Goal: Information Seeking & Learning: Learn about a topic

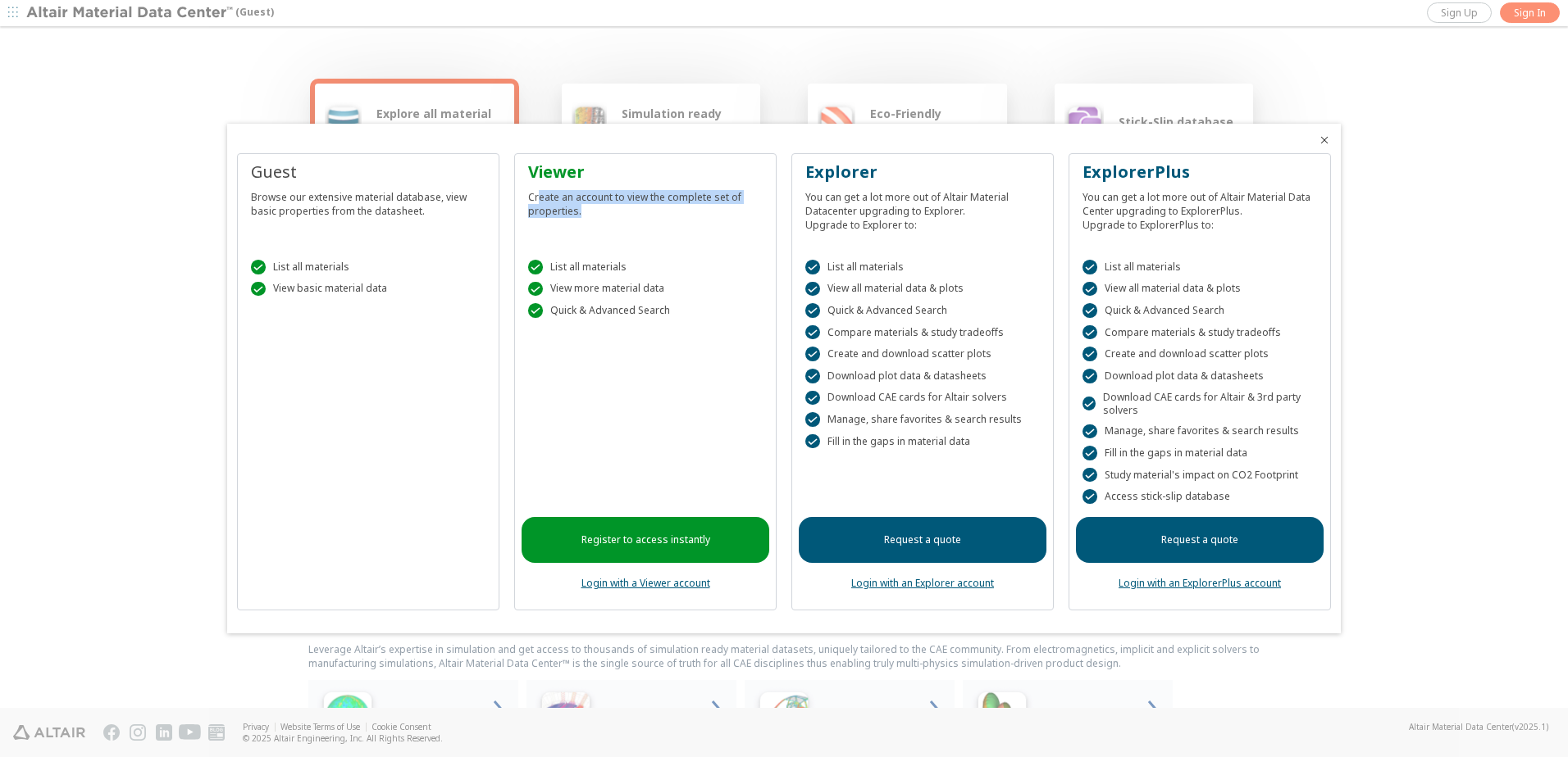
drag, startPoint x: 539, startPoint y: 193, endPoint x: 658, endPoint y: 227, distance: 123.8
click at [658, 227] on div "Viewer Create an account to view the complete set of properties." at bounding box center [645, 200] width 247 height 78
drag, startPoint x: 1202, startPoint y: 272, endPoint x: 1137, endPoint y: 277, distance: 65.2
click at [1137, 277] on div " List all materials  View all material data & plots  Quick & Advanced Search…" at bounding box center [1199, 378] width 247 height 278
drag, startPoint x: 1137, startPoint y: 277, endPoint x: 1214, endPoint y: 326, distance: 91.3
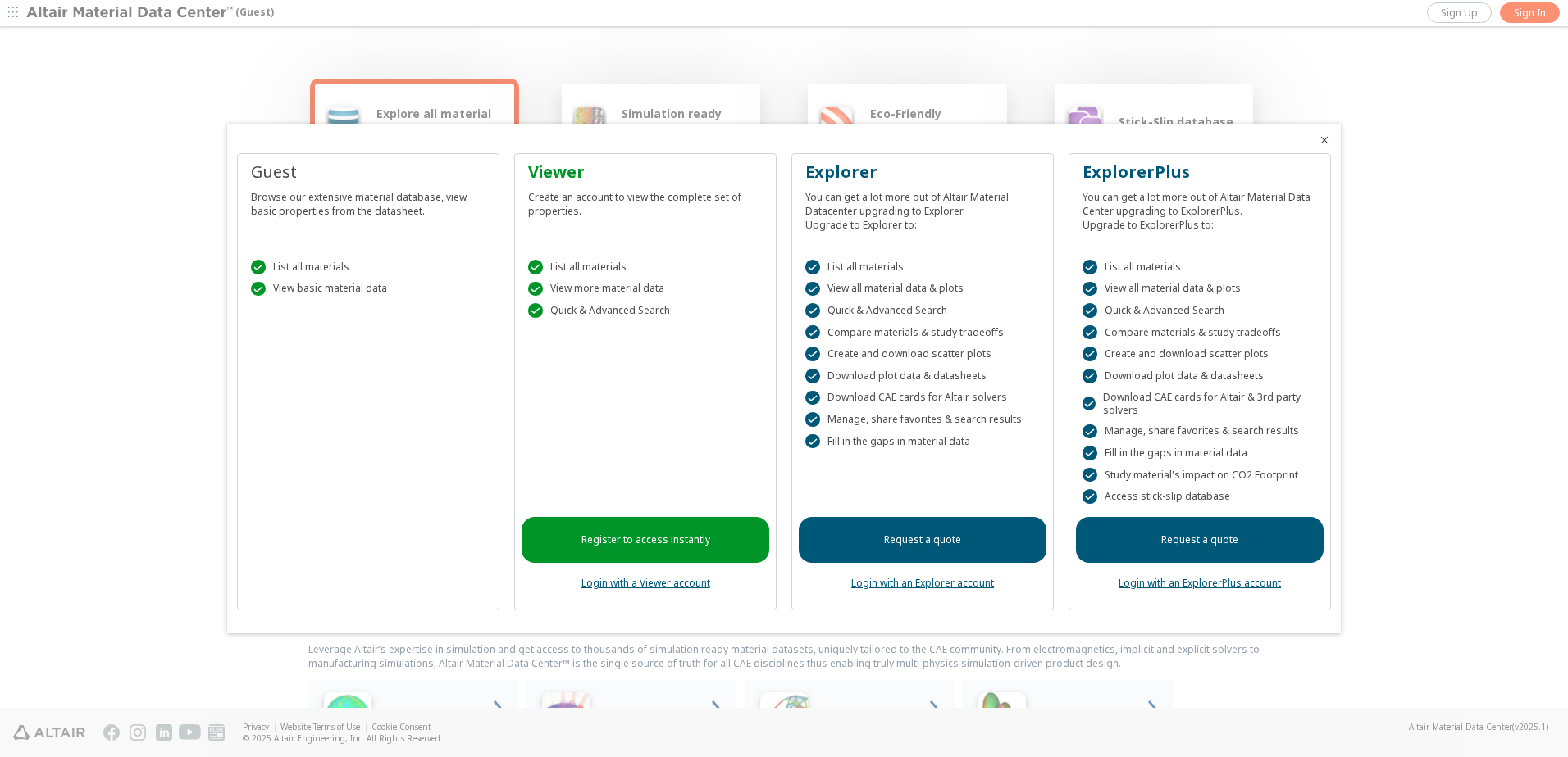
click at [1210, 326] on div " Compare materials & study tradeoffs" at bounding box center [1199, 333] width 235 height 15
drag, startPoint x: 1255, startPoint y: 331, endPoint x: 1160, endPoint y: 279, distance: 108.3
click at [1160, 279] on div " List all materials  View all material data & plots  Quick & Advanced Search…" at bounding box center [1199, 378] width 247 height 278
drag, startPoint x: 1160, startPoint y: 279, endPoint x: 1224, endPoint y: 340, distance: 88.4
click at [1224, 340] on div " Compare materials & study tradeoffs" at bounding box center [1199, 333] width 235 height 15
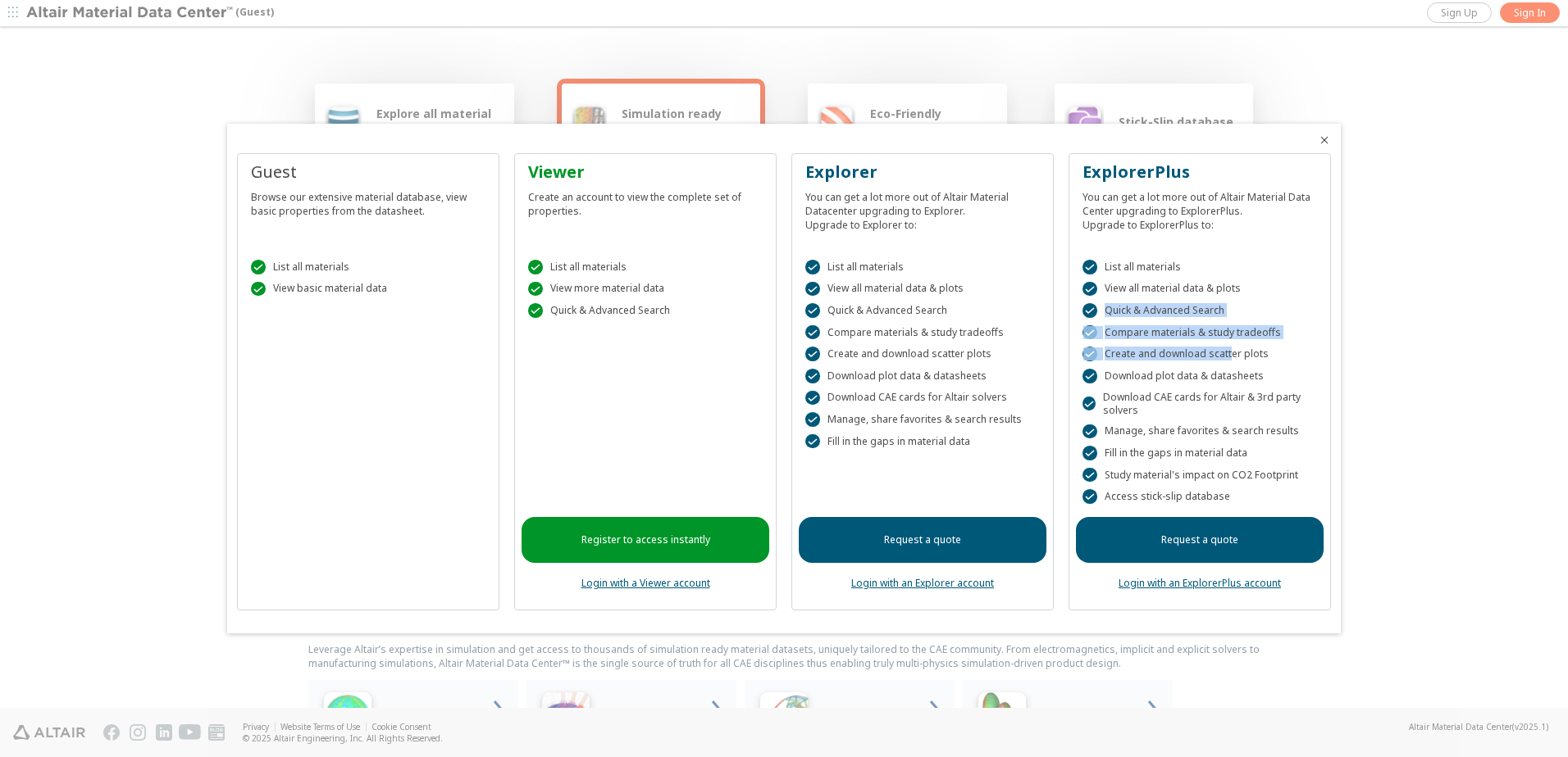
drag, startPoint x: 1197, startPoint y: 348, endPoint x: 1128, endPoint y: 317, distance: 75.6
click at [1128, 317] on div " List all materials  View all material data & plots  Quick & Advanced Search…" at bounding box center [1199, 378] width 247 height 278
click at [1126, 316] on div " Quick & Advanced Search" at bounding box center [1199, 310] width 235 height 15
drag, startPoint x: 1137, startPoint y: 402, endPoint x: 1109, endPoint y: 394, distance: 29.1
click at [1109, 394] on div " Download CAE cards for Altair & 3rd party solvers" at bounding box center [1199, 404] width 235 height 26
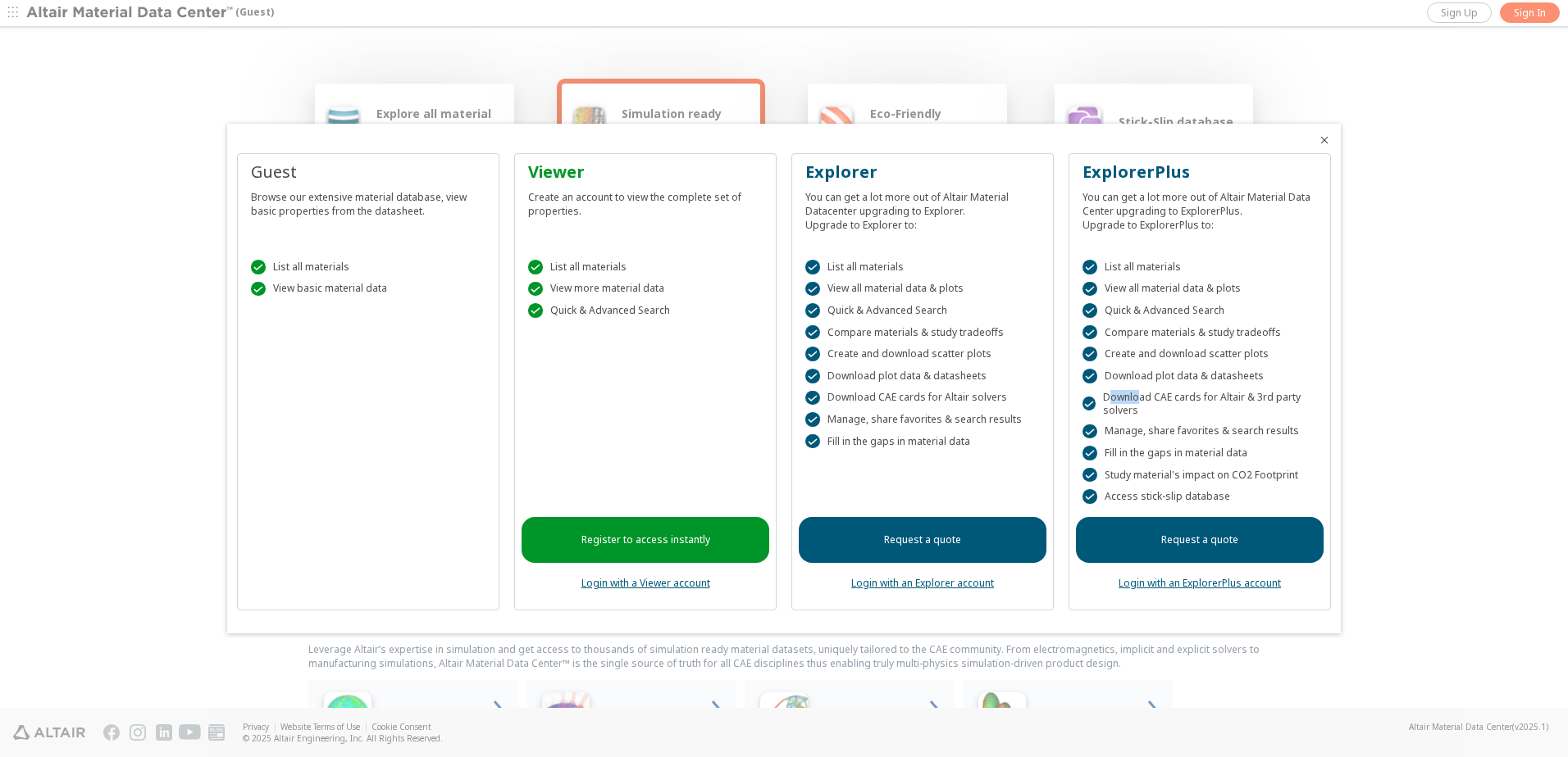
click at [1110, 395] on div " Download CAE cards for Altair & 3rd party solvers" at bounding box center [1199, 404] width 235 height 26
drag, startPoint x: 1106, startPoint y: 392, endPoint x: 1175, endPoint y: 418, distance: 73.7
click at [1175, 418] on div " List all materials  View all material data & plots  Quick & Advanced Search…" at bounding box center [1199, 378] width 247 height 278
drag, startPoint x: 1132, startPoint y: 407, endPoint x: 1106, endPoint y: 397, distance: 27.9
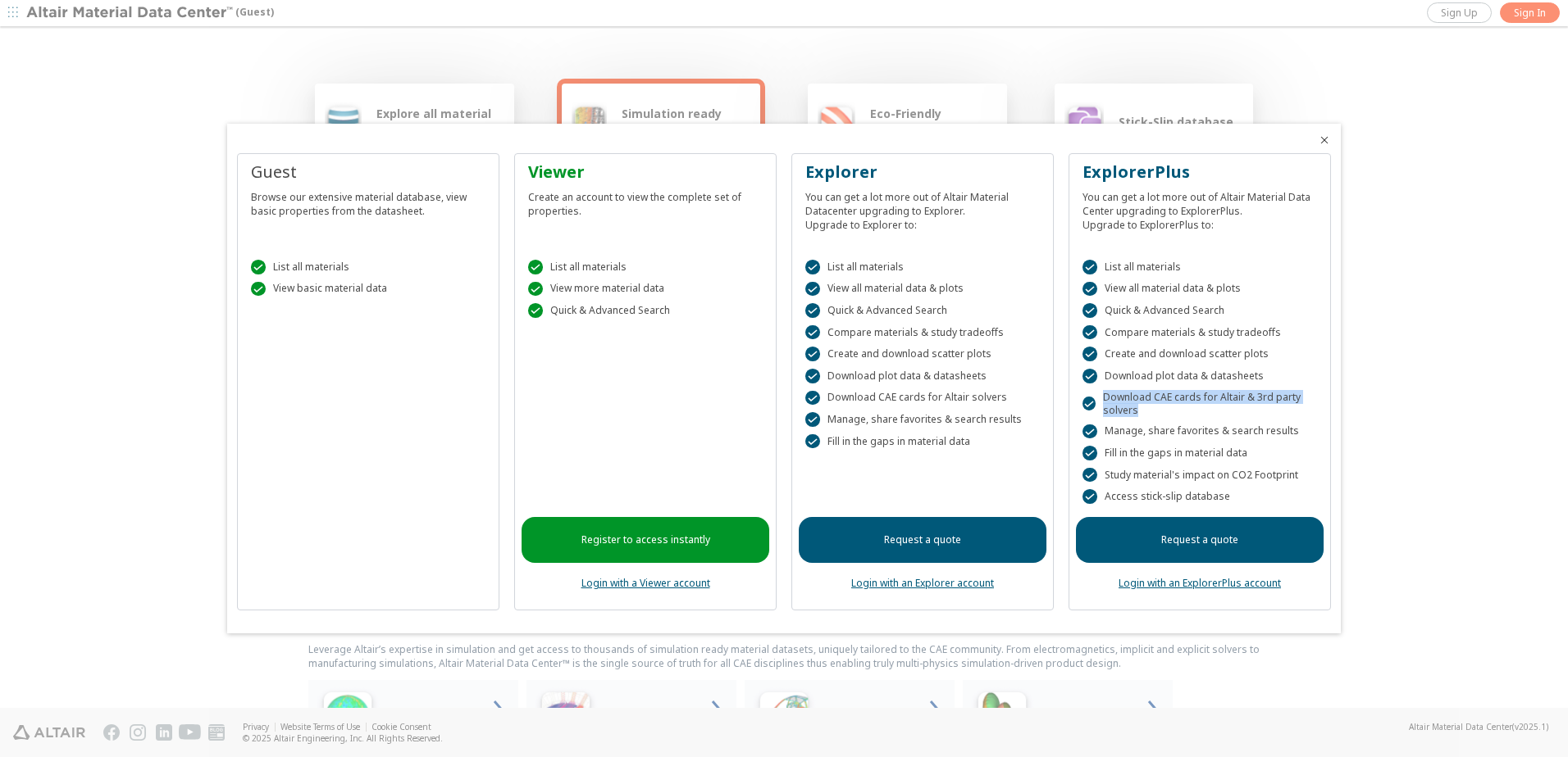
click at [1106, 397] on div " Download CAE cards for Altair & 3rd party solvers" at bounding box center [1199, 404] width 235 height 26
drag, startPoint x: 1106, startPoint y: 397, endPoint x: 1117, endPoint y: 400, distance: 11.4
click at [1117, 400] on div " Download CAE cards for Altair & 3rd party solvers" at bounding box center [1199, 404] width 235 height 26
drag, startPoint x: 1136, startPoint y: 413, endPoint x: 1174, endPoint y: 424, distance: 39.6
click at [1174, 424] on div " List all materials  View all material data & plots  Quick & Advanced Search…" at bounding box center [1199, 378] width 247 height 278
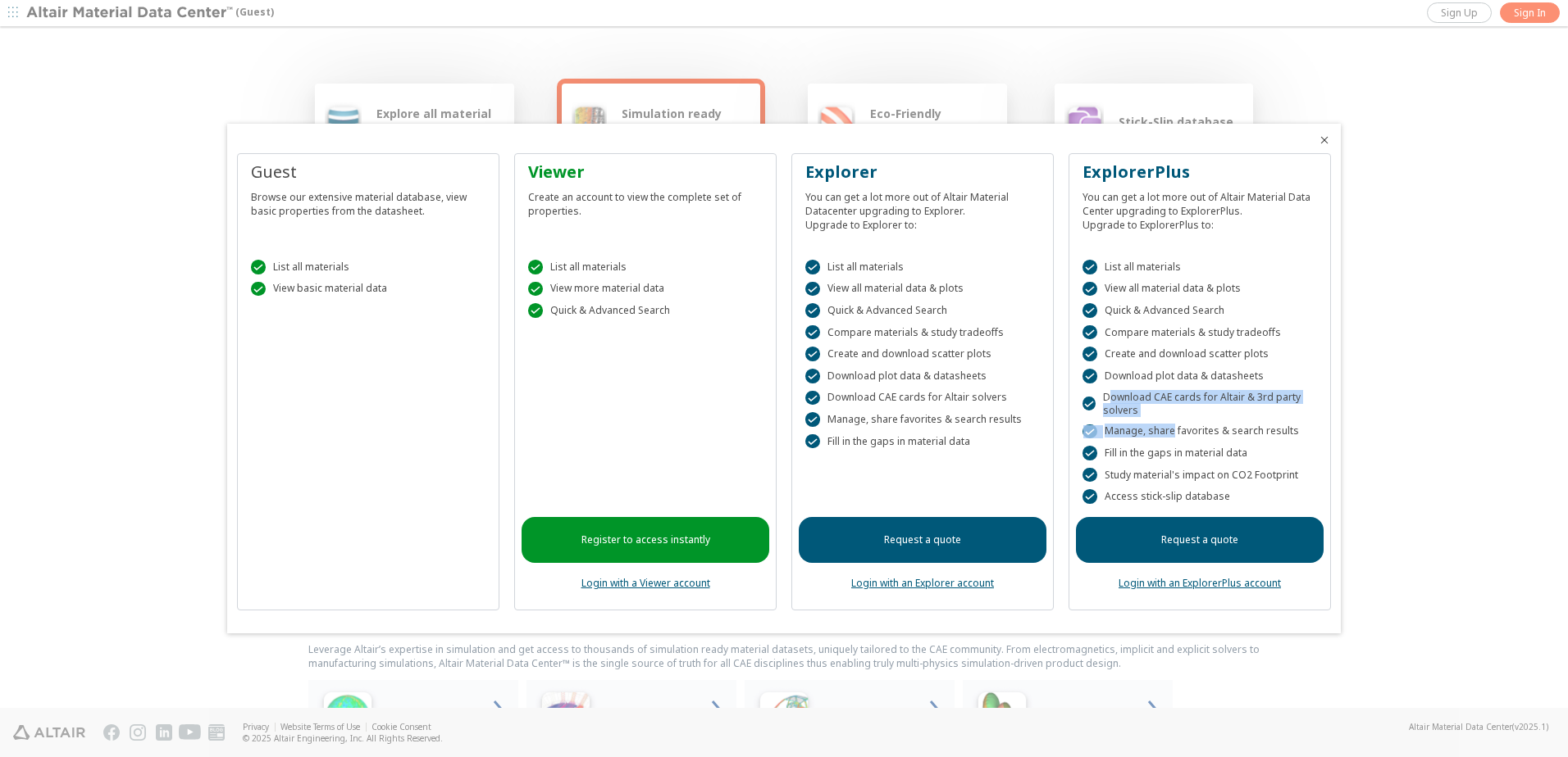
click at [1174, 424] on div " Manage, share favorites & search results" at bounding box center [1199, 431] width 235 height 15
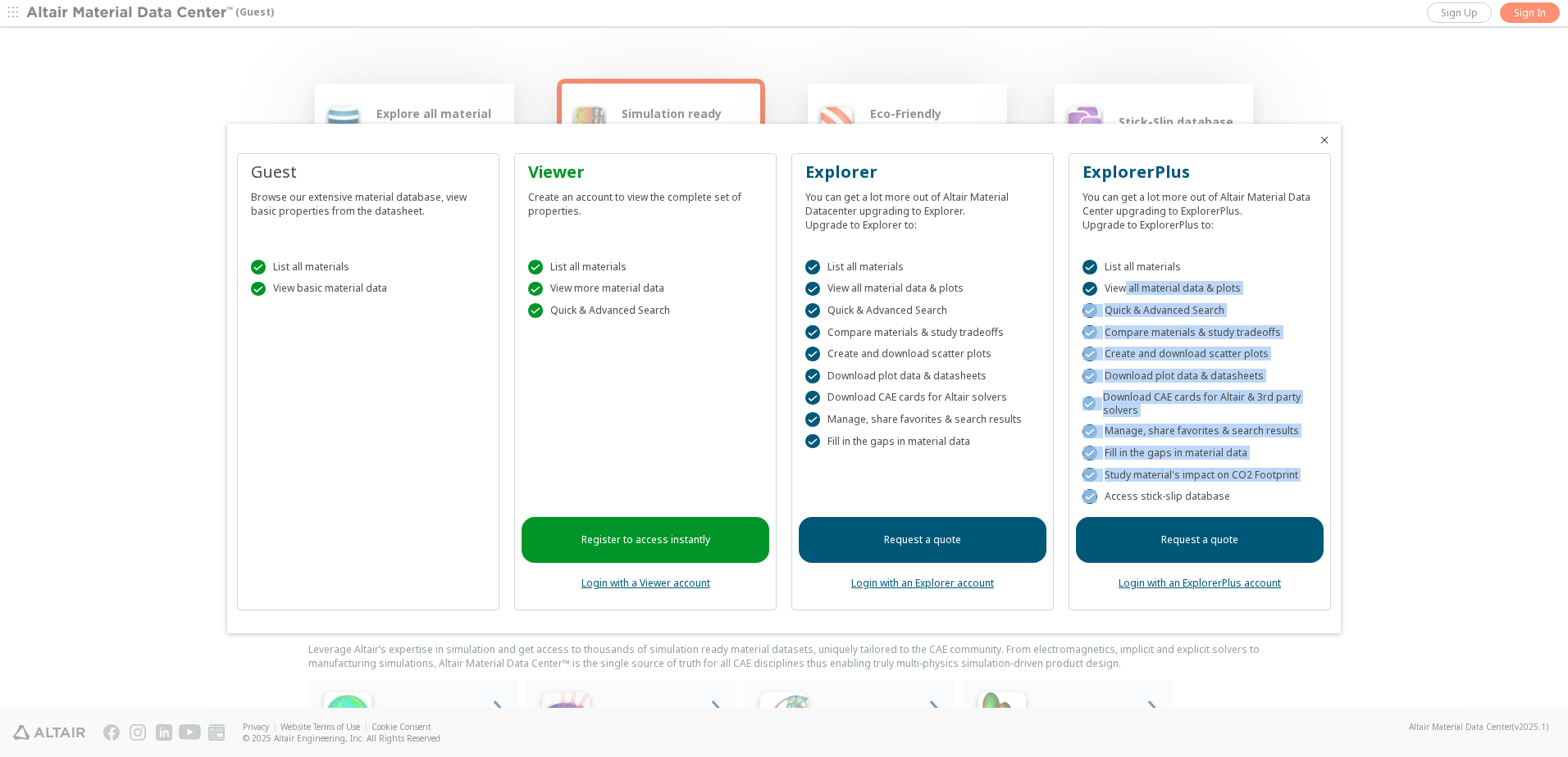
drag, startPoint x: 1230, startPoint y: 499, endPoint x: 1127, endPoint y: 286, distance: 236.6
click at [1127, 286] on div " List all materials  View all material data & plots  Quick & Advanced Search…" at bounding box center [1199, 378] width 247 height 278
drag, startPoint x: 1127, startPoint y: 286, endPoint x: 1191, endPoint y: 340, distance: 83.7
click at [1188, 339] on div " Compare materials & study tradeoffs" at bounding box center [1199, 333] width 235 height 15
click at [1221, 528] on link "Request a quote" at bounding box center [1199, 540] width 247 height 46
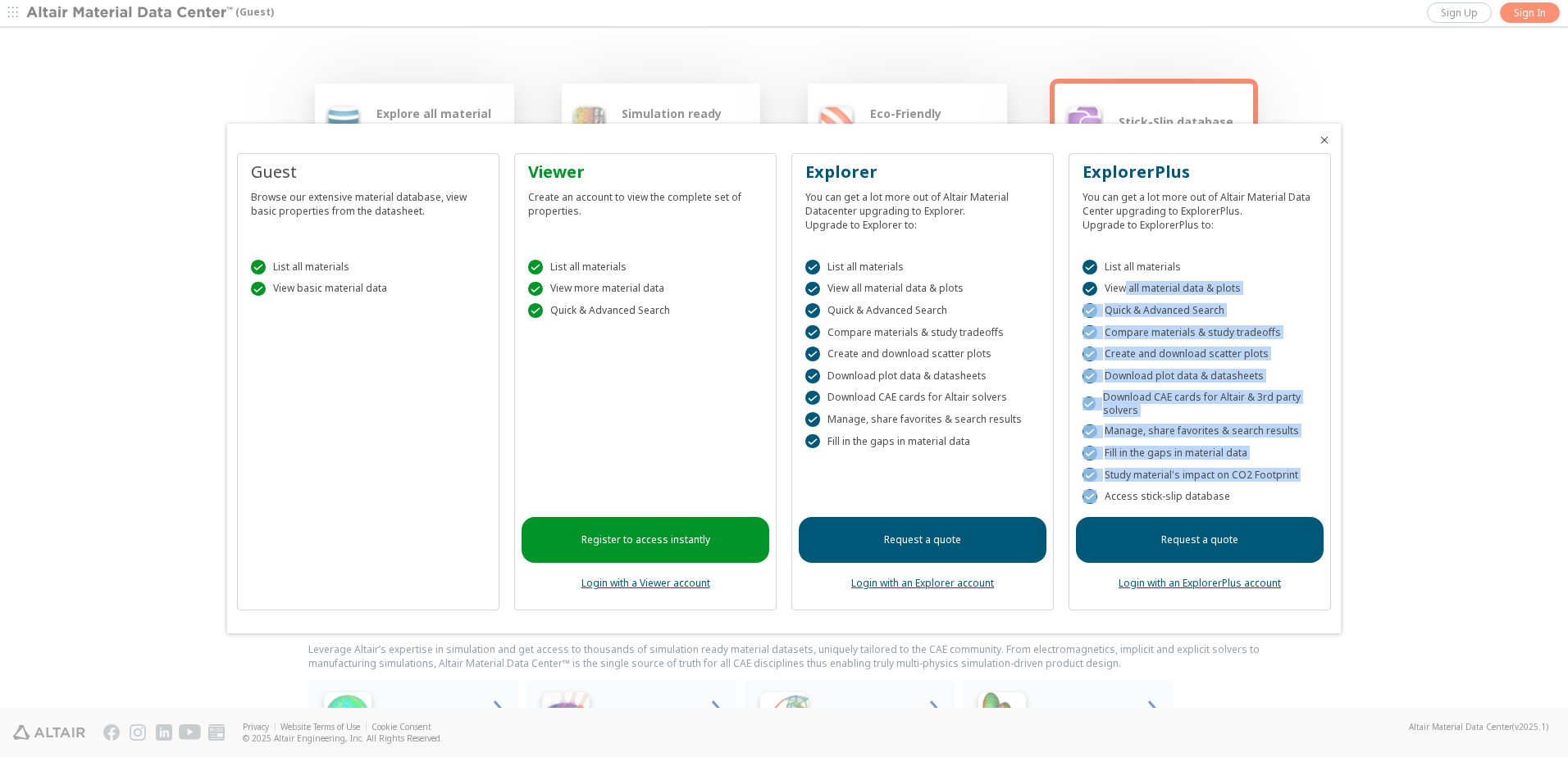
click at [1329, 139] on icon "Close" at bounding box center [1324, 139] width 13 height 13
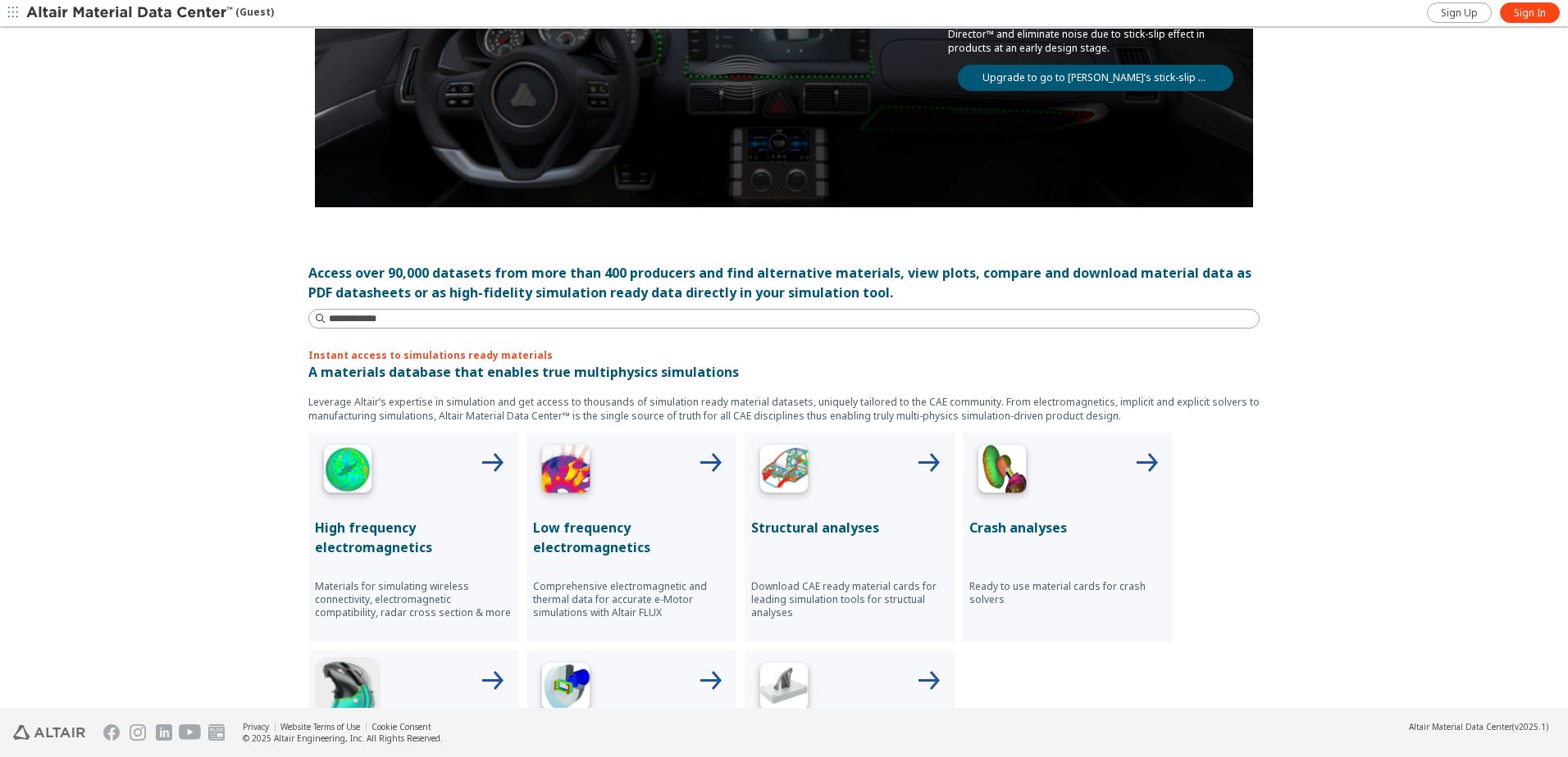
scroll to position [328, 0]
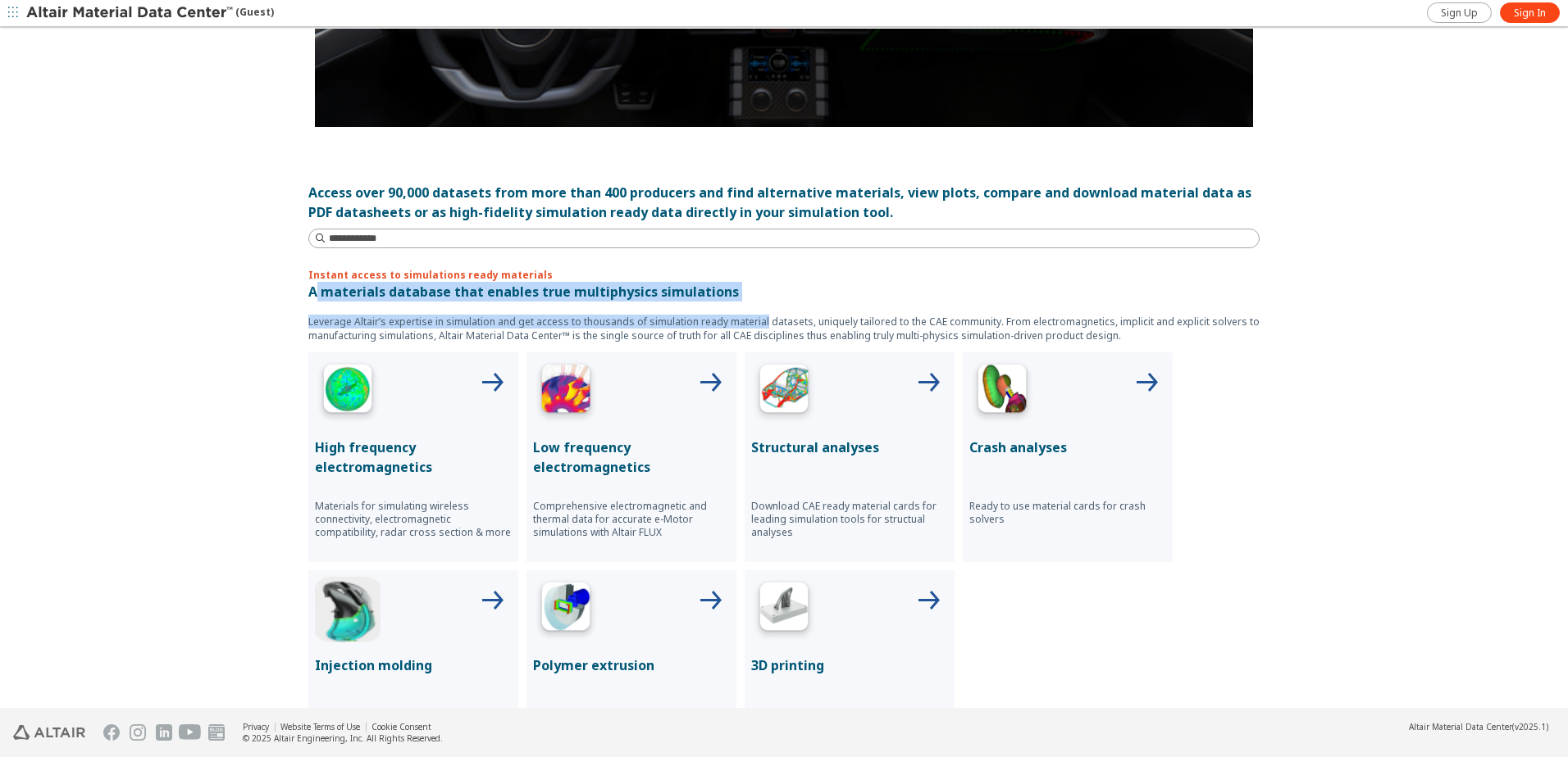
drag, startPoint x: 309, startPoint y: 297, endPoint x: 752, endPoint y: 317, distance: 443.5
click at [752, 317] on div "Instant access to simulations ready materials A materials database that enables…" at bounding box center [783, 525] width 951 height 513
click at [752, 317] on p "Leverage Altair’s expertise in simulation and get access to thousands of simula…" at bounding box center [783, 329] width 951 height 28
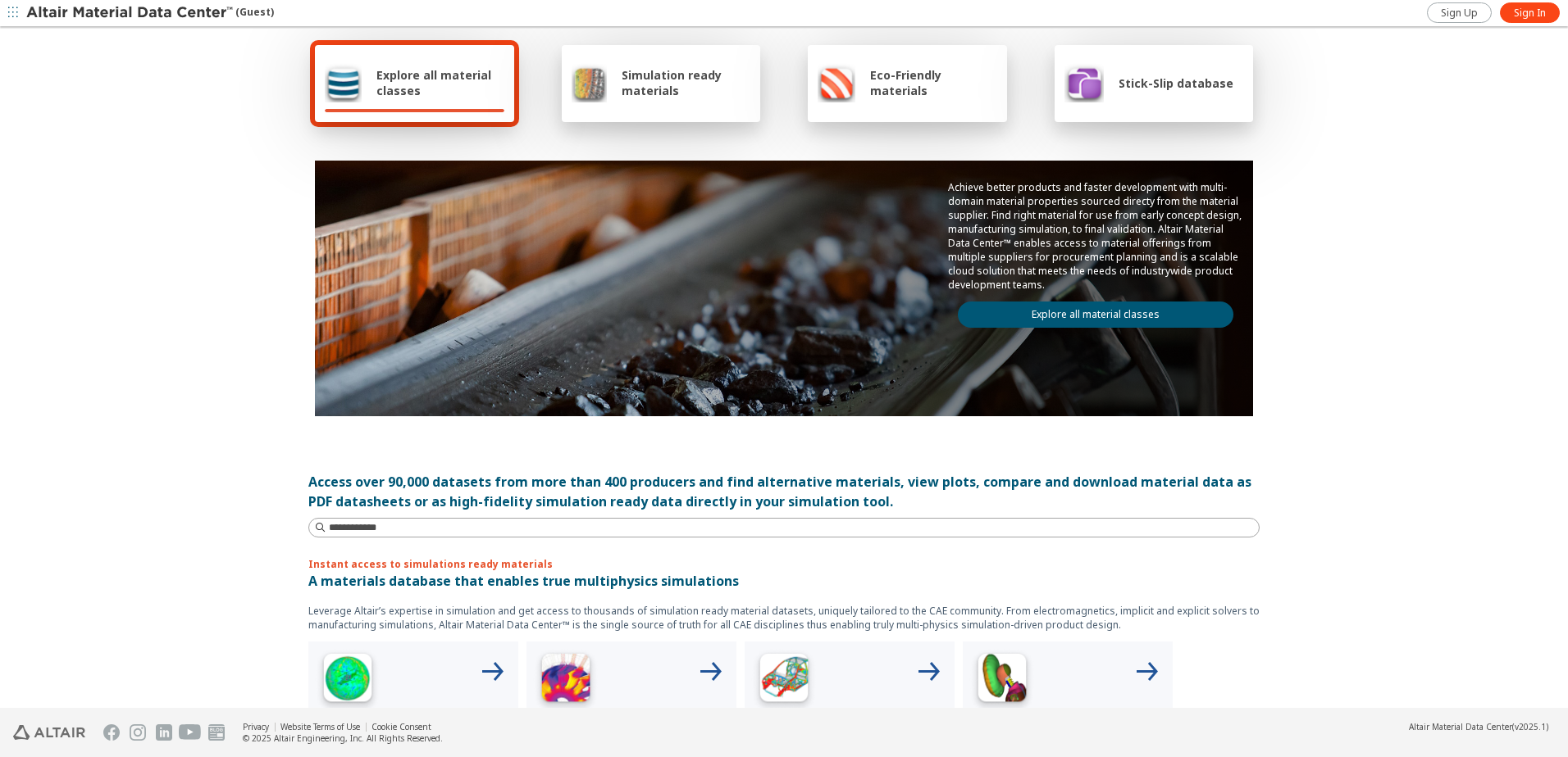
scroll to position [0, 0]
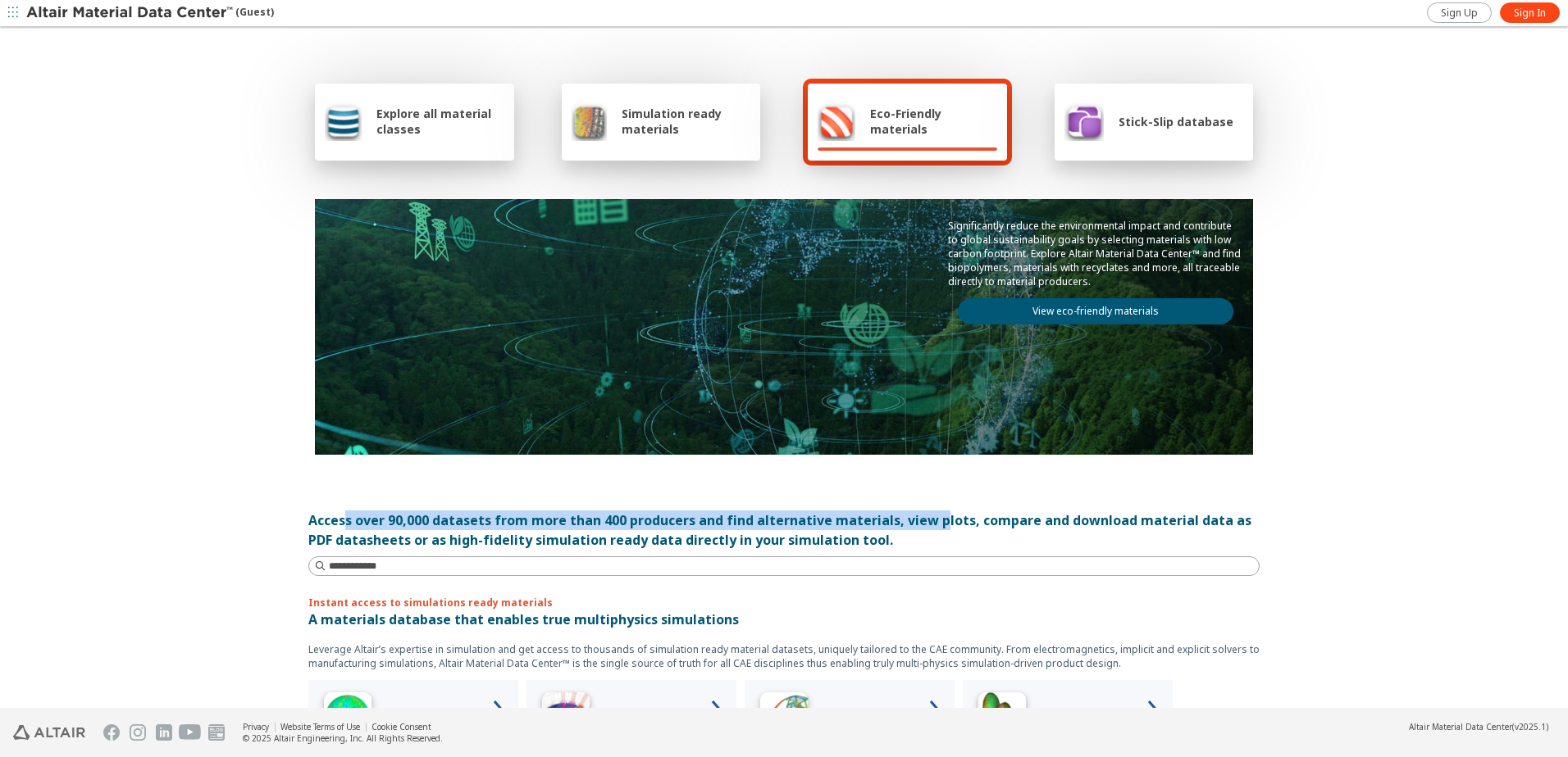
drag, startPoint x: 339, startPoint y: 521, endPoint x: 933, endPoint y: 529, distance: 594.1
click at [933, 529] on div "Access over 90,000 datasets from more than 400 producers and find alternative m…" at bounding box center [783, 530] width 951 height 40
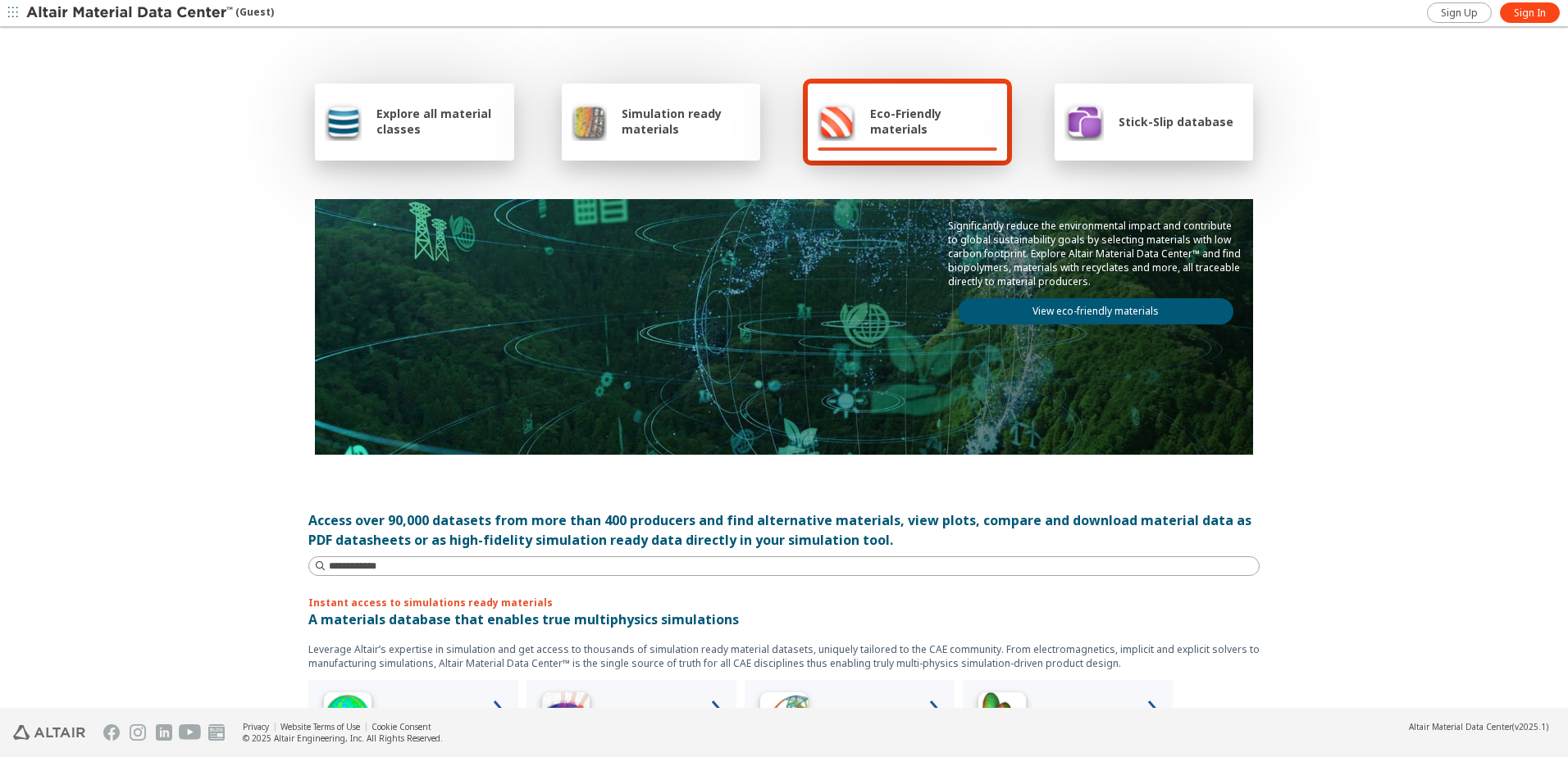
drag, startPoint x: 933, startPoint y: 529, endPoint x: 936, endPoint y: 537, distance: 8.5
click at [936, 537] on div "Access over 90,000 datasets from more than 400 producers and find alternative m…" at bounding box center [783, 530] width 951 height 40
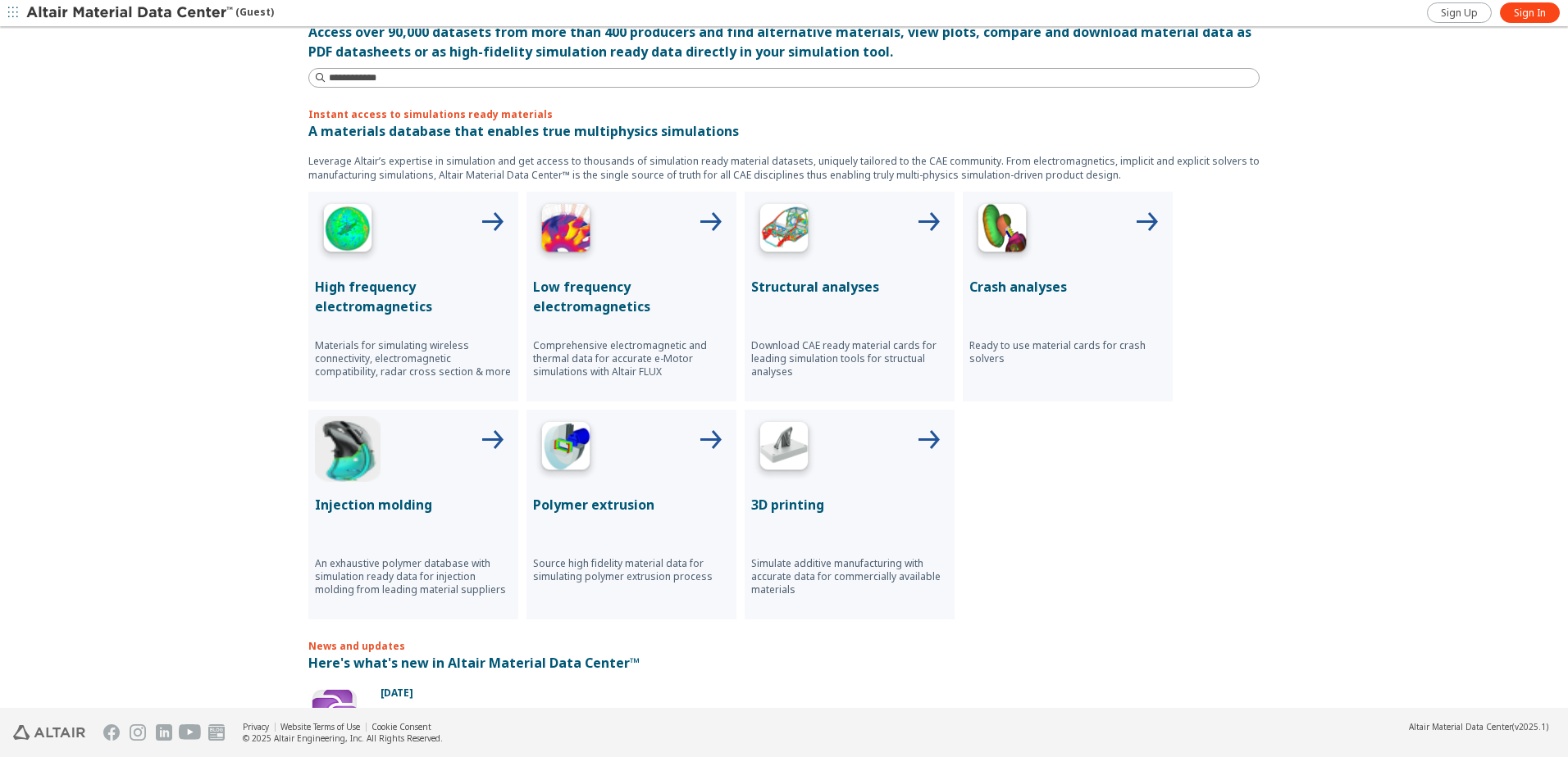
scroll to position [656, 0]
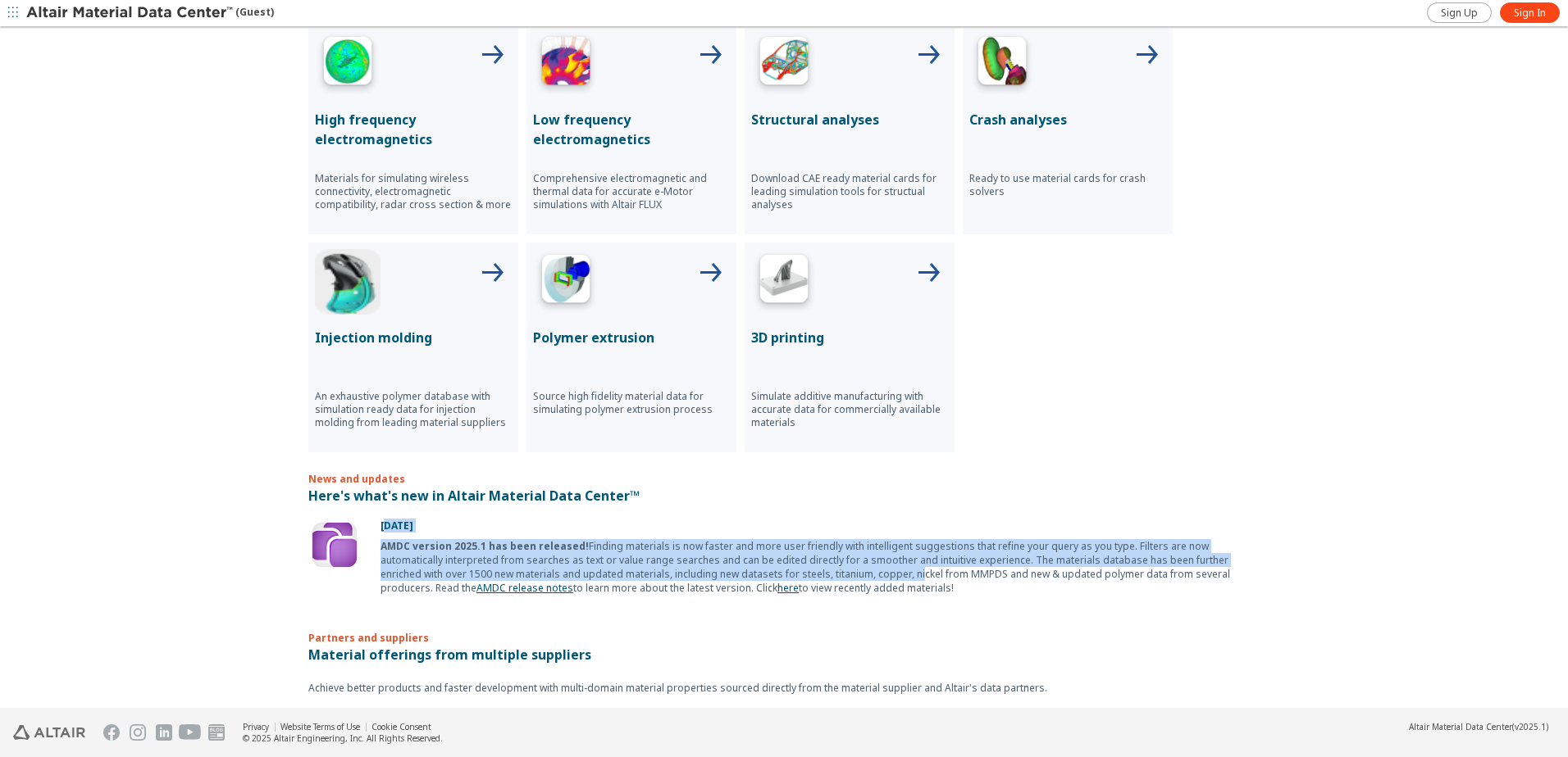
drag, startPoint x: 497, startPoint y: 535, endPoint x: 819, endPoint y: 579, distance: 325.0
click at [819, 579] on div "[DATE] AMDC version 2025.1 has been released! Finding materials is now faster a…" at bounding box center [815, 556] width 888 height 76
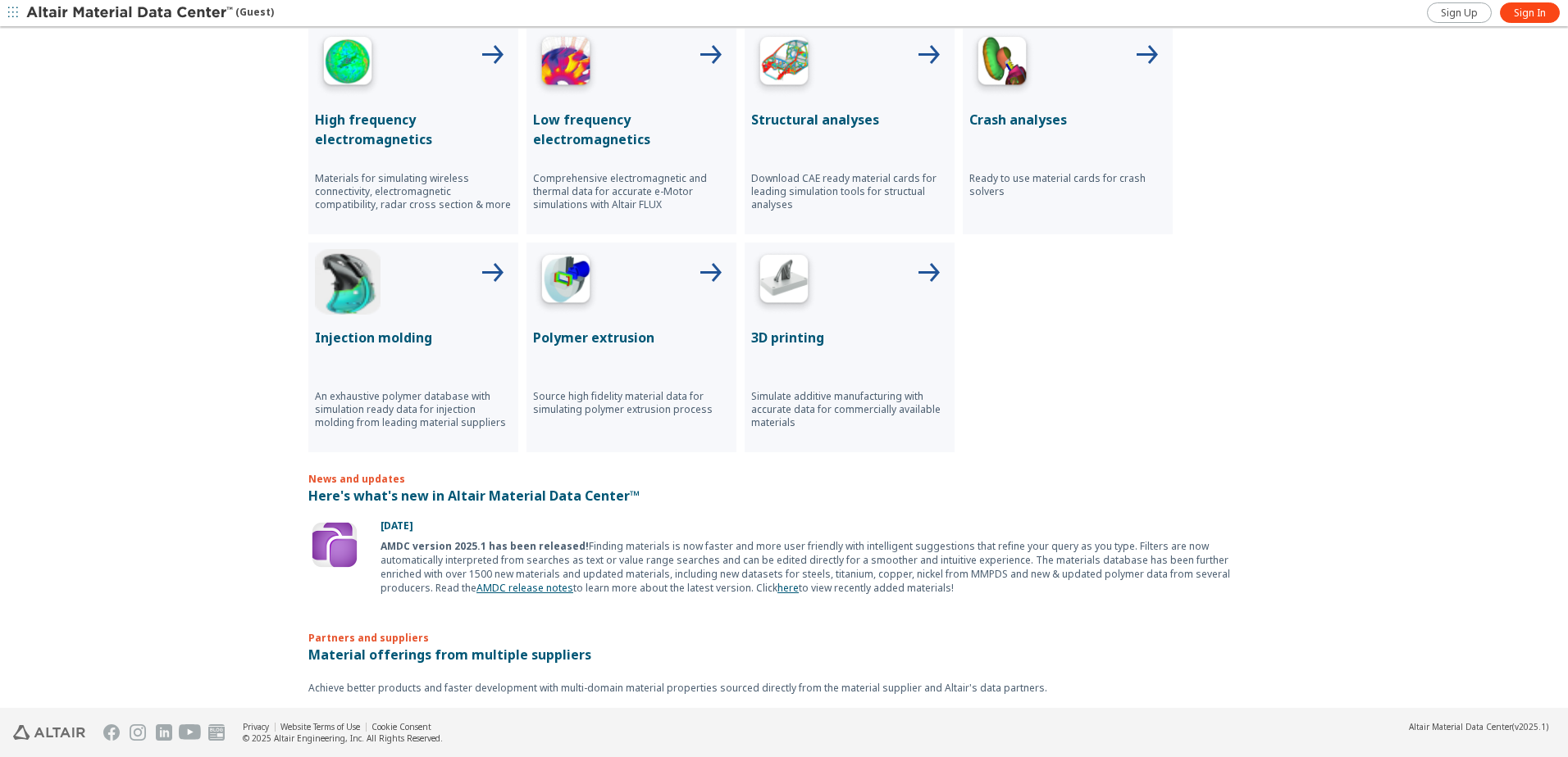
drag, startPoint x: 819, startPoint y: 579, endPoint x: 832, endPoint y: 596, distance: 21.4
click at [832, 596] on div "Explore all material classes Simulation ready materials Eco-Friendly materials …" at bounding box center [784, 369] width 1568 height 681
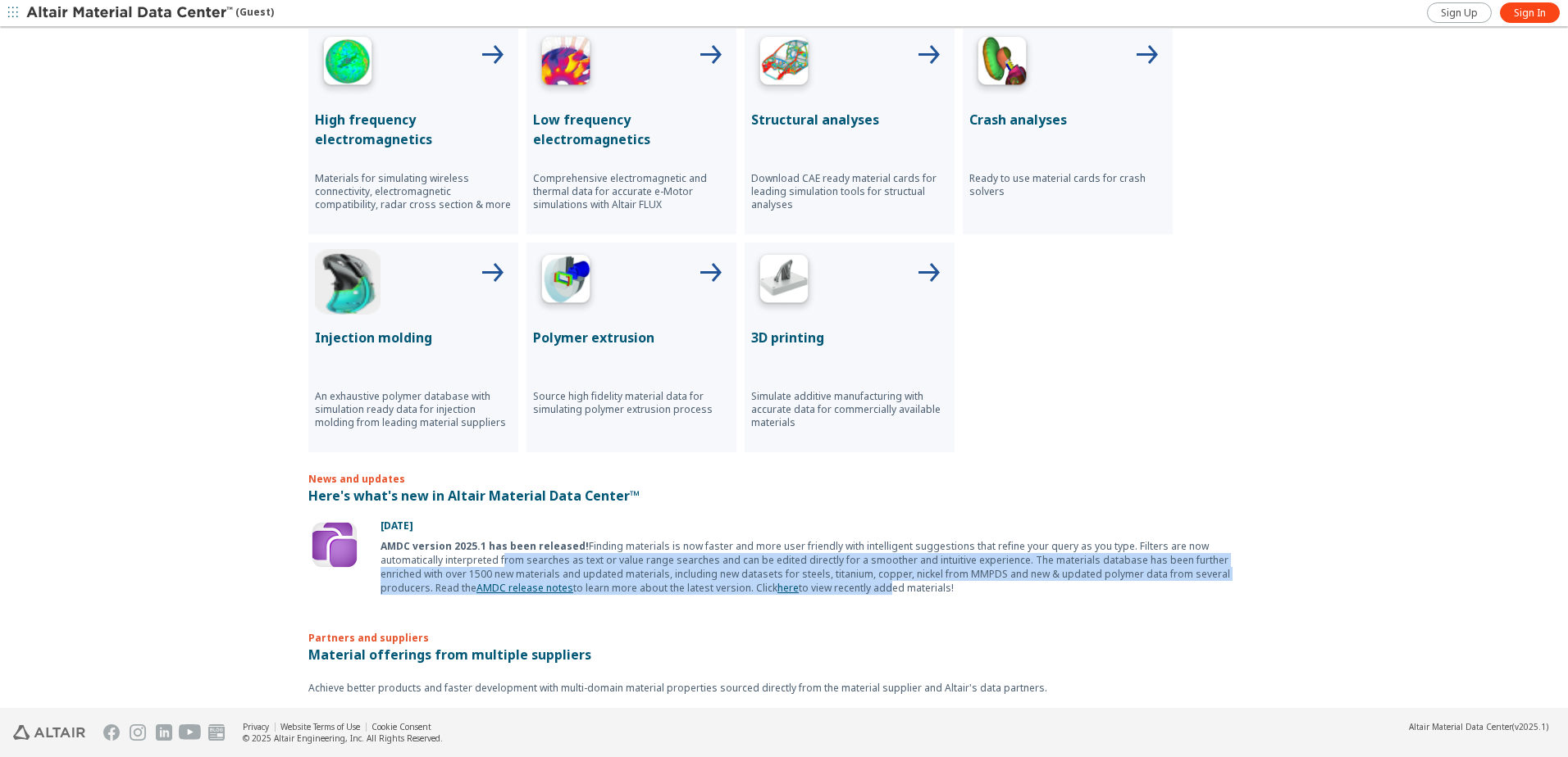
drag, startPoint x: 602, startPoint y: 576, endPoint x: 429, endPoint y: 558, distance: 173.9
click at [429, 558] on div "AMDC version 2025.1 has been released! Finding materials is now faster and more…" at bounding box center [820, 567] width 879 height 56
click at [429, 557] on div "AMDC version 2025.1 has been released! Finding materials is now faster and more…" at bounding box center [820, 567] width 879 height 56
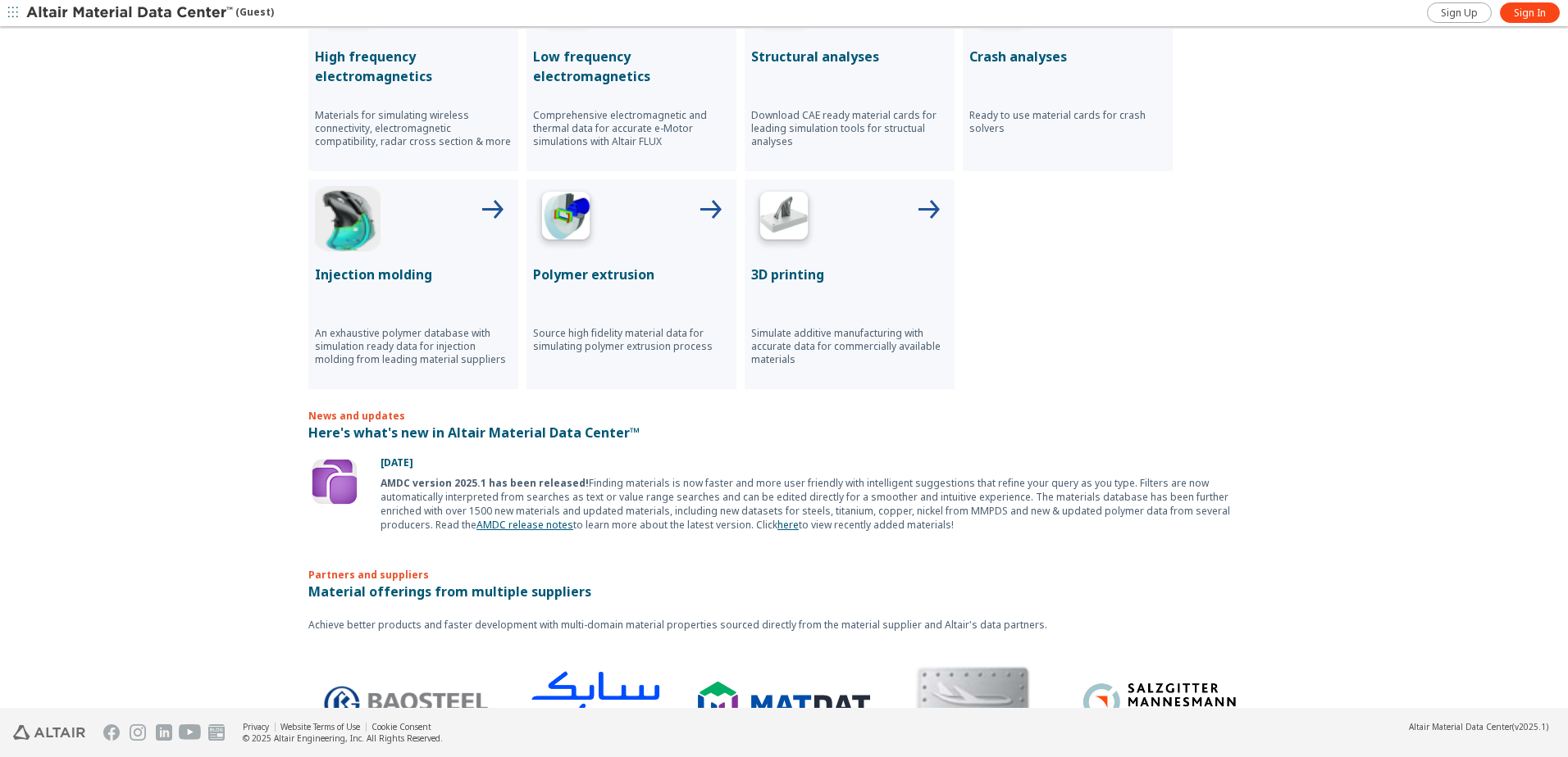
scroll to position [785, 0]
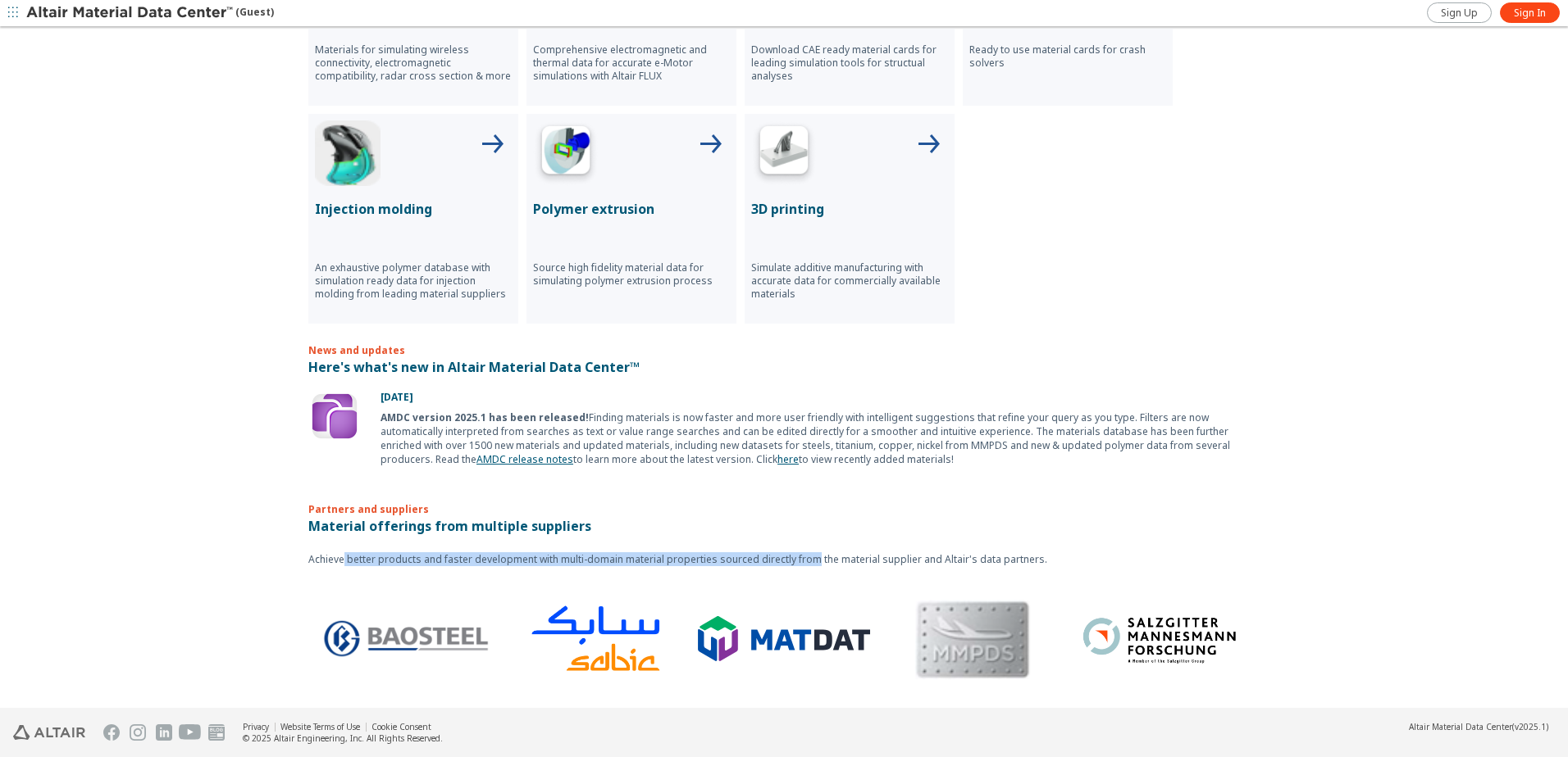
drag, startPoint x: 336, startPoint y: 555, endPoint x: 804, endPoint y: 554, distance: 468.0
click at [804, 554] on p "Achieve better products and faster development with multi-domain material prope…" at bounding box center [783, 559] width 951 height 14
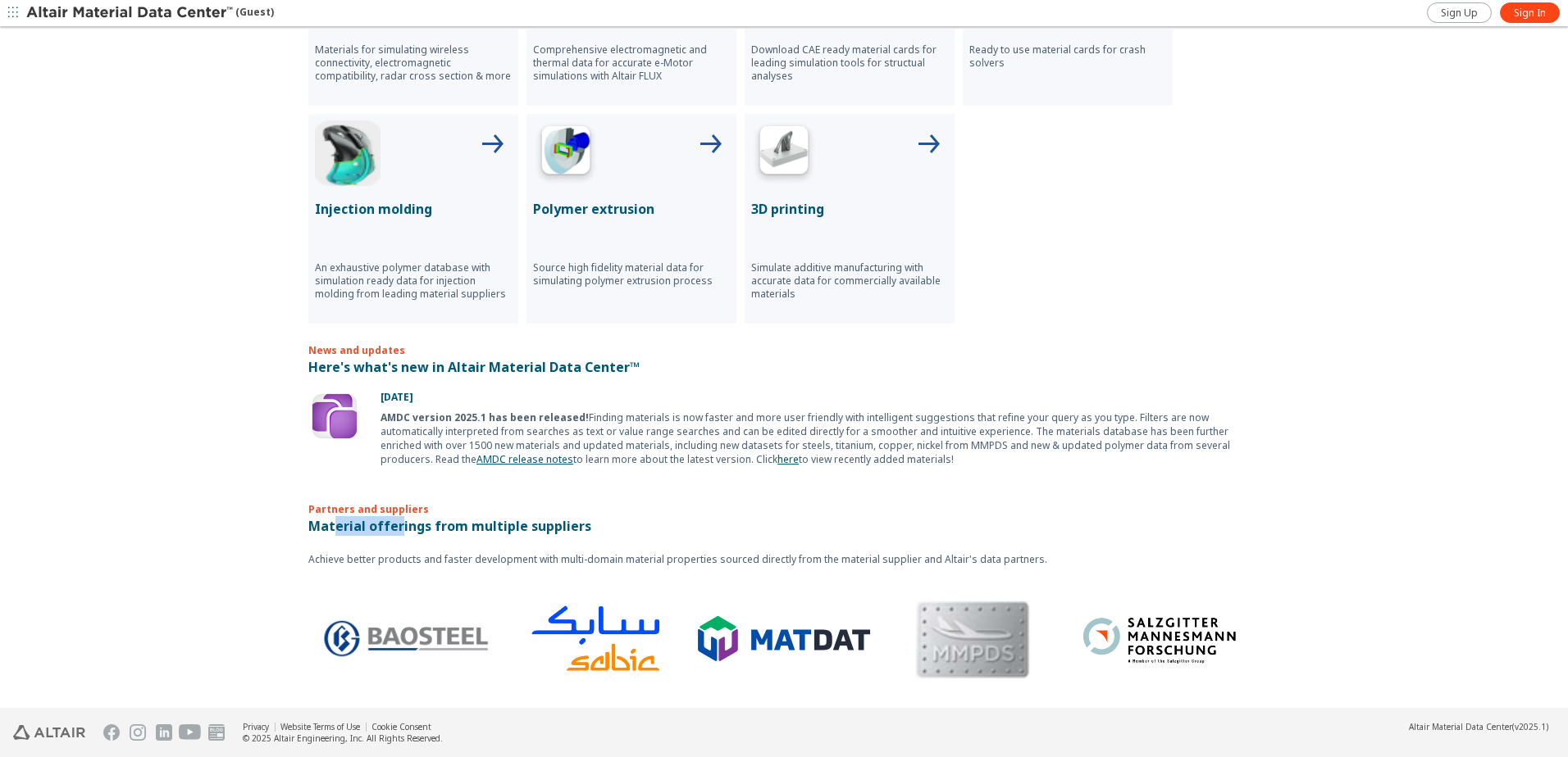
drag, startPoint x: 329, startPoint y: 525, endPoint x: 392, endPoint y: 525, distance: 63.0
click at [392, 525] on p "Material offerings from multiple suppliers" at bounding box center [783, 527] width 951 height 20
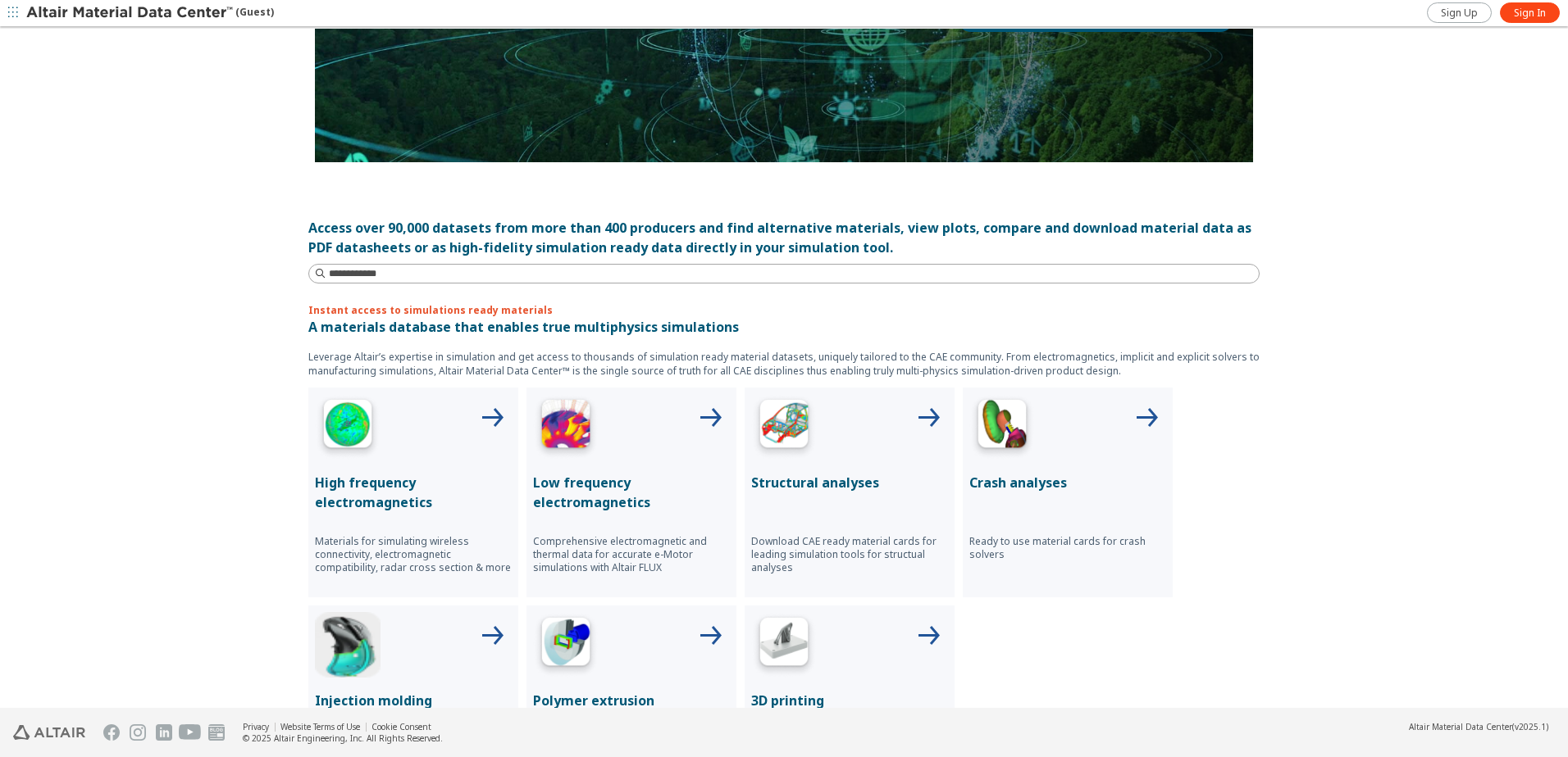
scroll to position [279, 0]
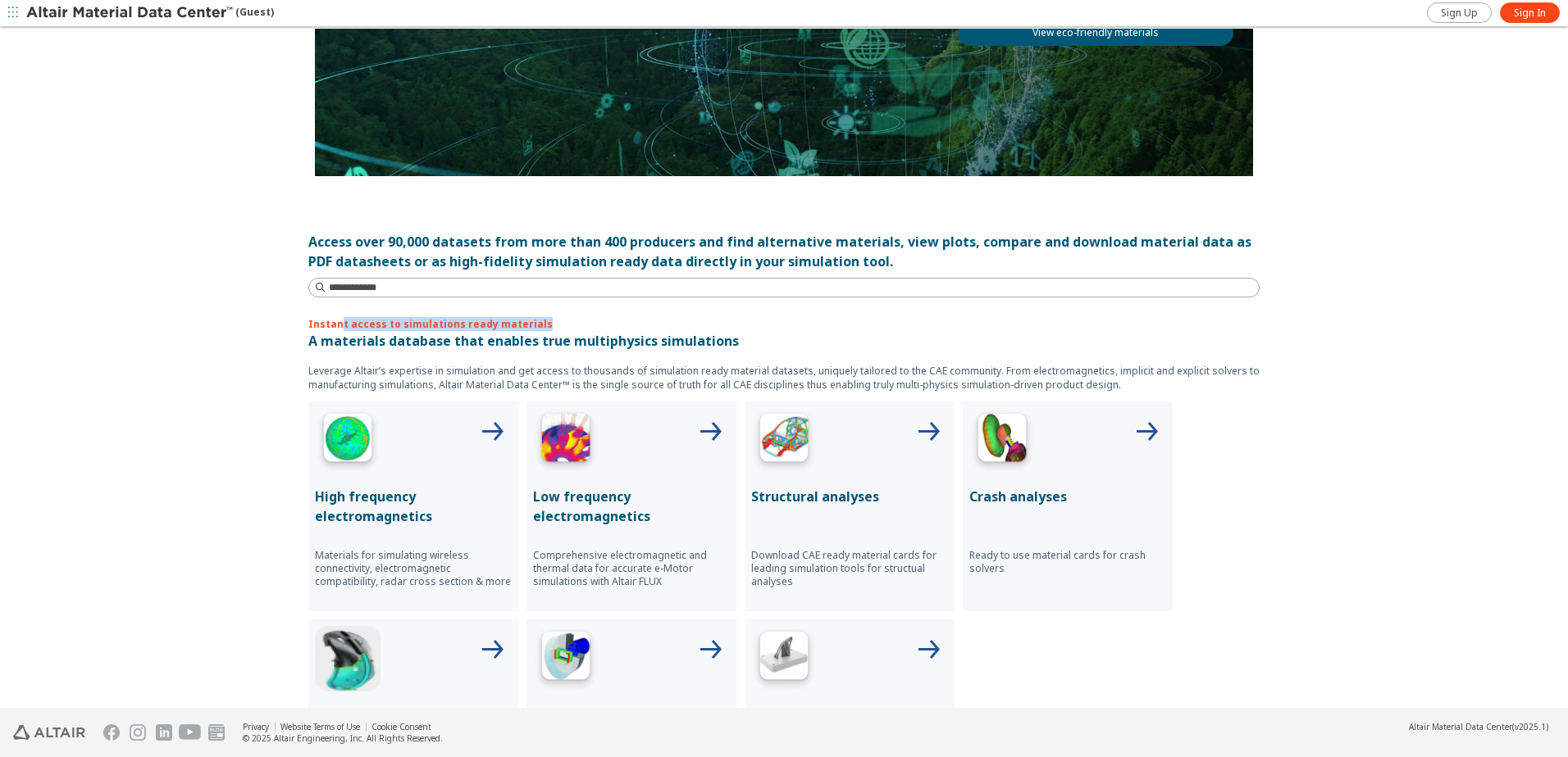
drag, startPoint x: 492, startPoint y: 320, endPoint x: 539, endPoint y: 320, distance: 47.0
click at [539, 320] on p "Instant access to simulations ready materials" at bounding box center [783, 324] width 951 height 14
drag, startPoint x: 539, startPoint y: 320, endPoint x: 515, endPoint y: 320, distance: 24.0
click at [539, 320] on p "Instant access to simulations ready materials" at bounding box center [783, 324] width 951 height 14
click at [433, 322] on p "Instant access to simulations ready materials" at bounding box center [783, 324] width 951 height 14
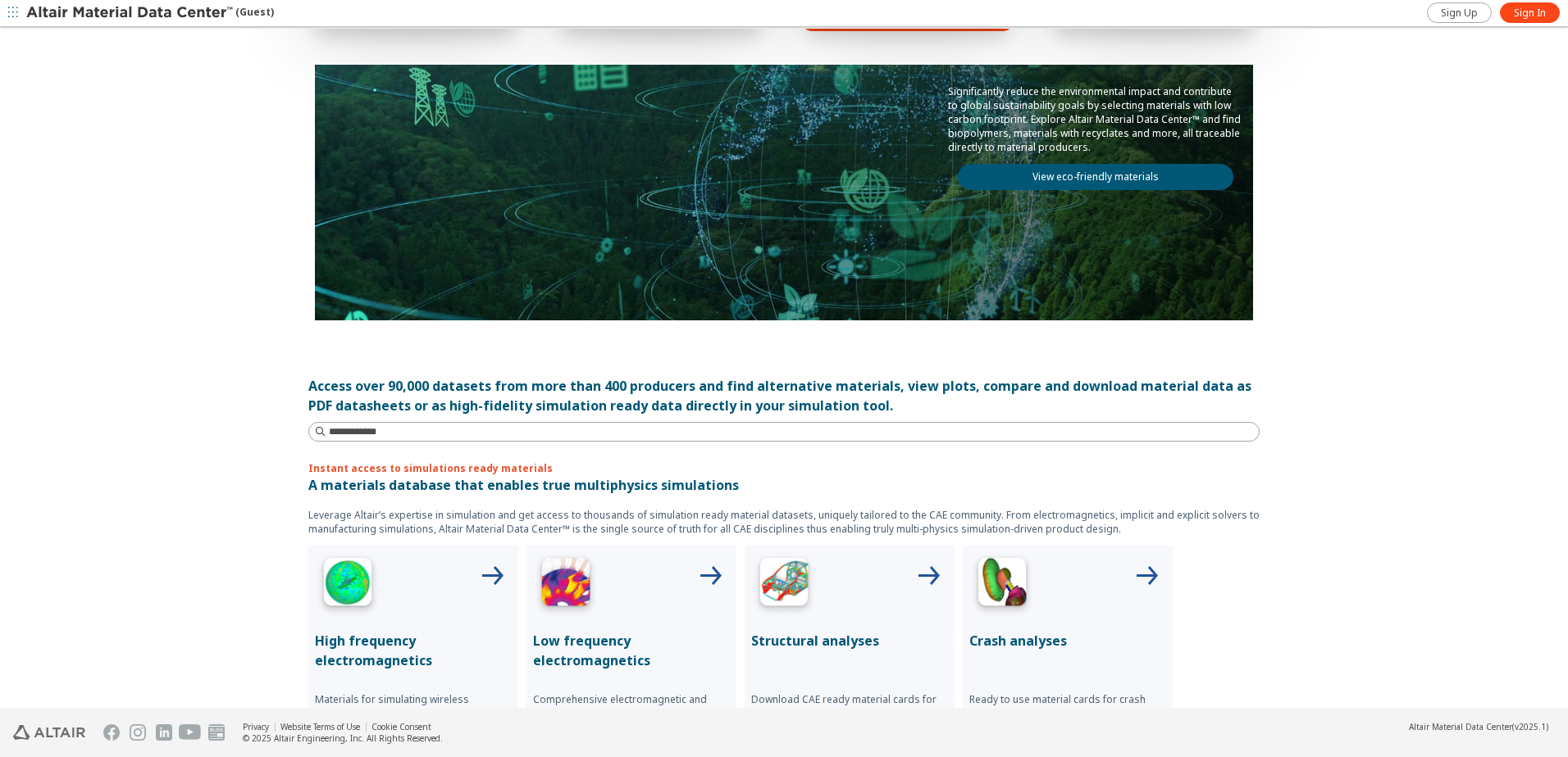
scroll to position [0, 0]
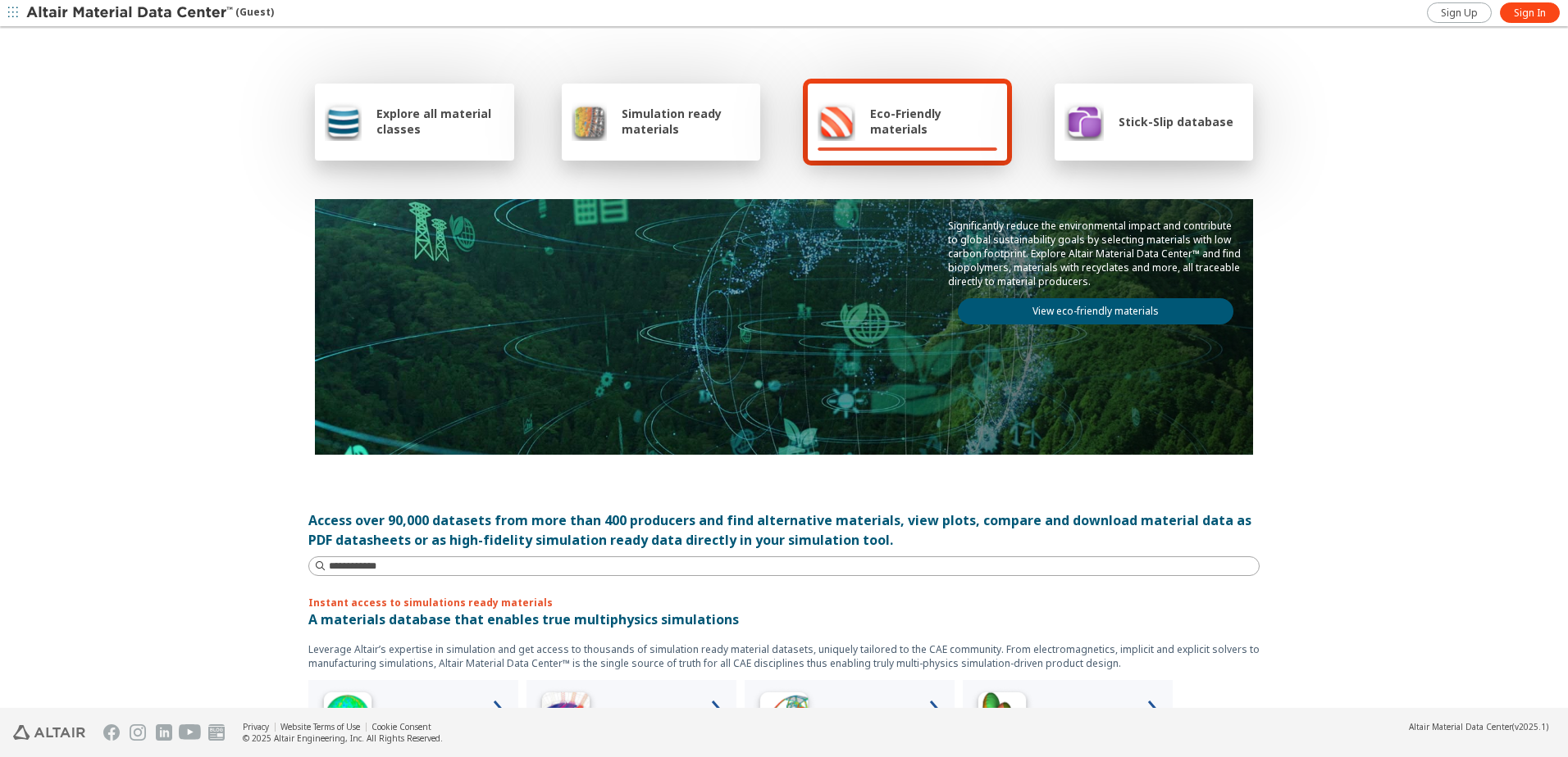
click at [446, 123] on span "Explore all material classes" at bounding box center [440, 120] width 128 height 31
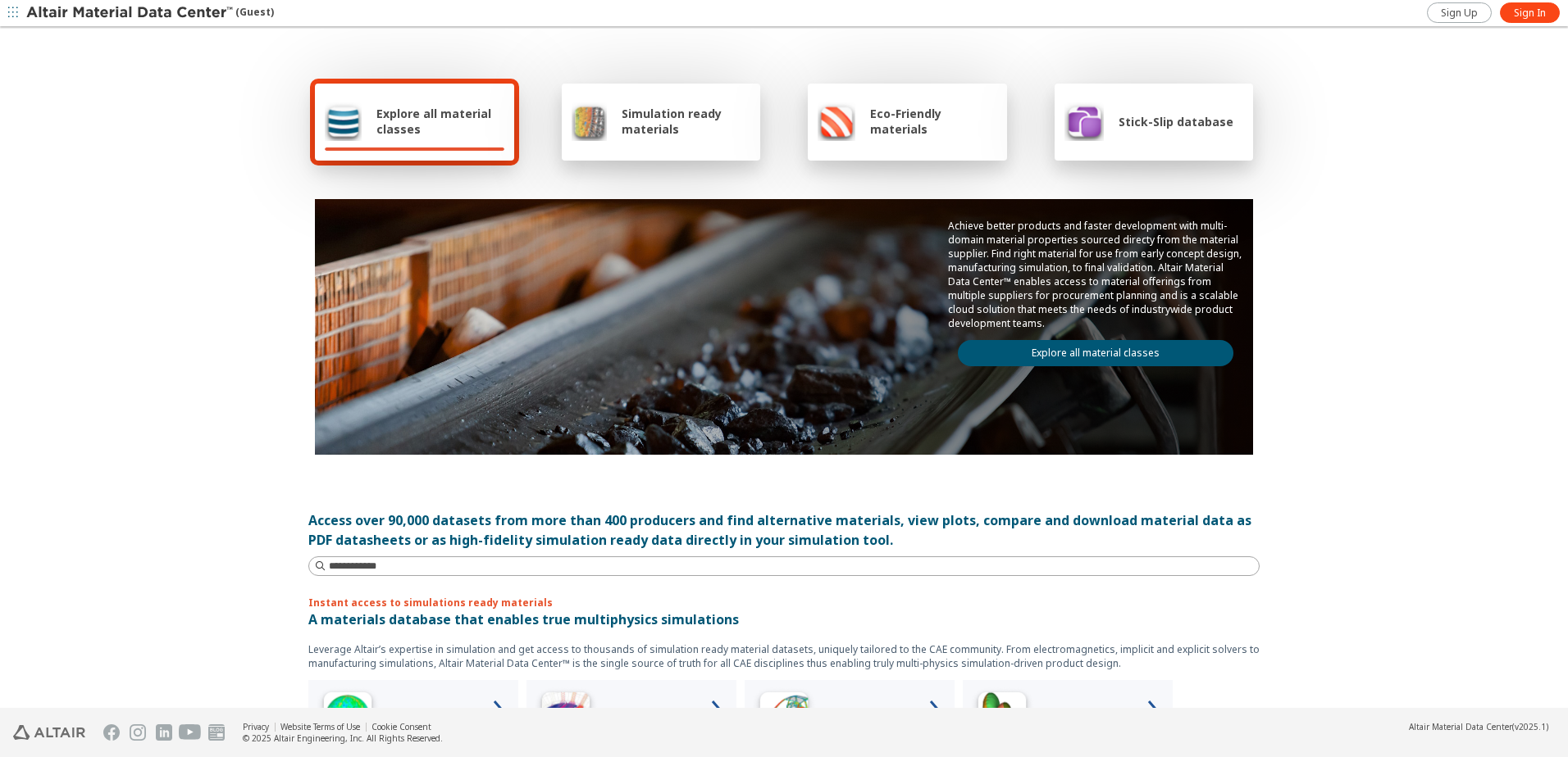
click at [601, 107] on div "Simulation ready materials" at bounding box center [661, 121] width 180 height 40
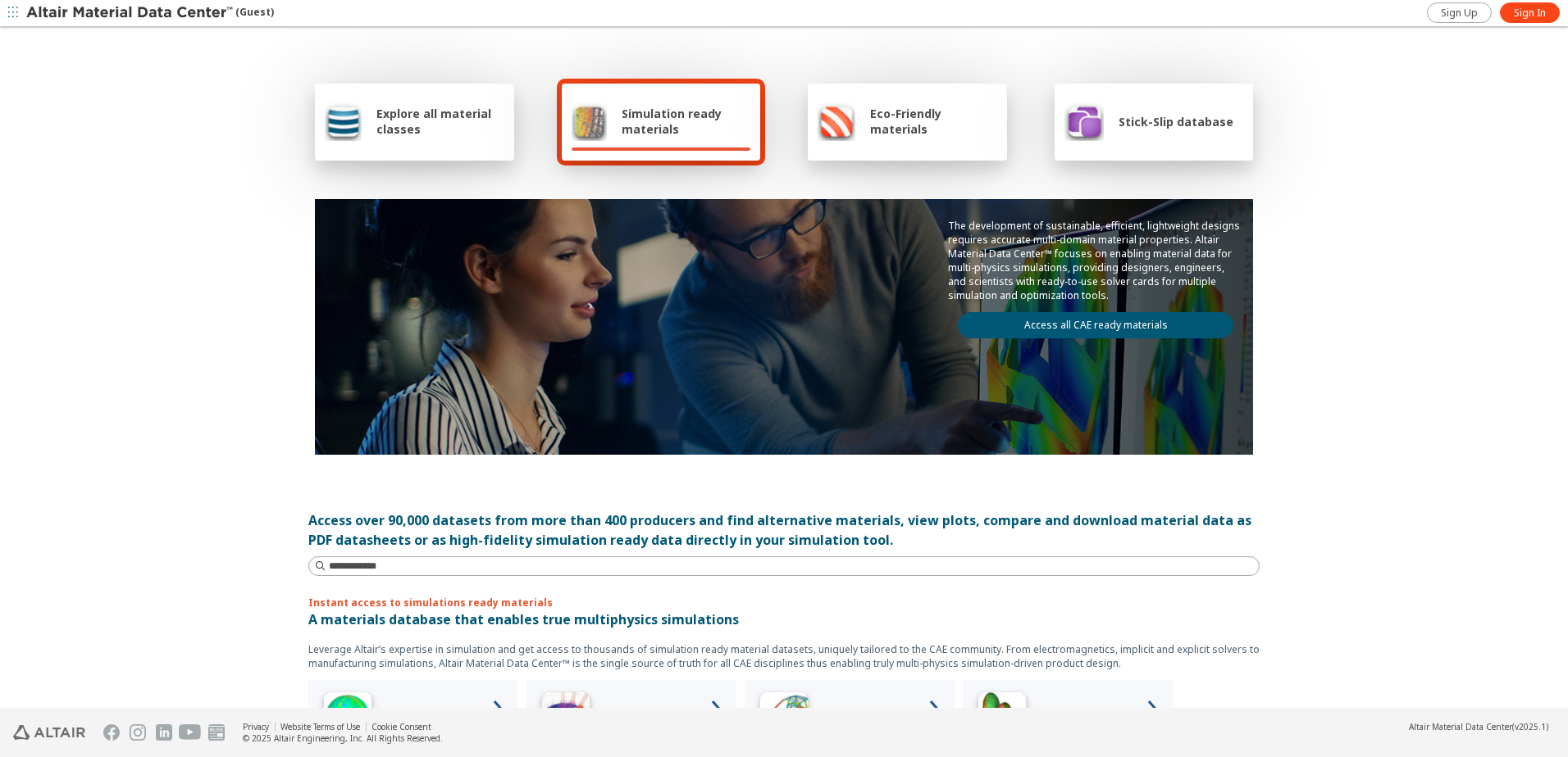
click at [860, 135] on div "Eco-Friendly materials" at bounding box center [907, 121] width 180 height 40
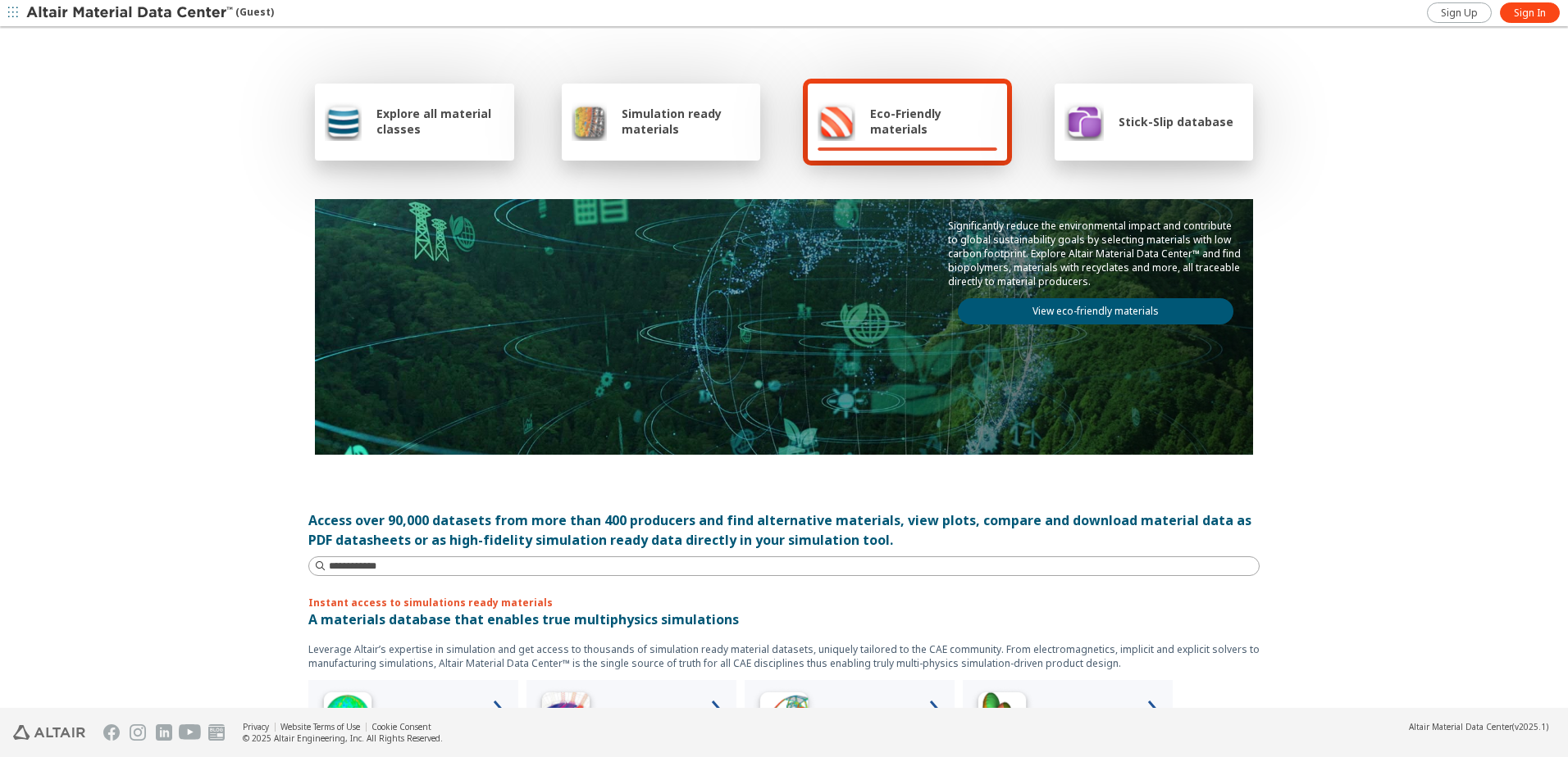
click at [1067, 148] on div at bounding box center [1154, 149] width 180 height 3
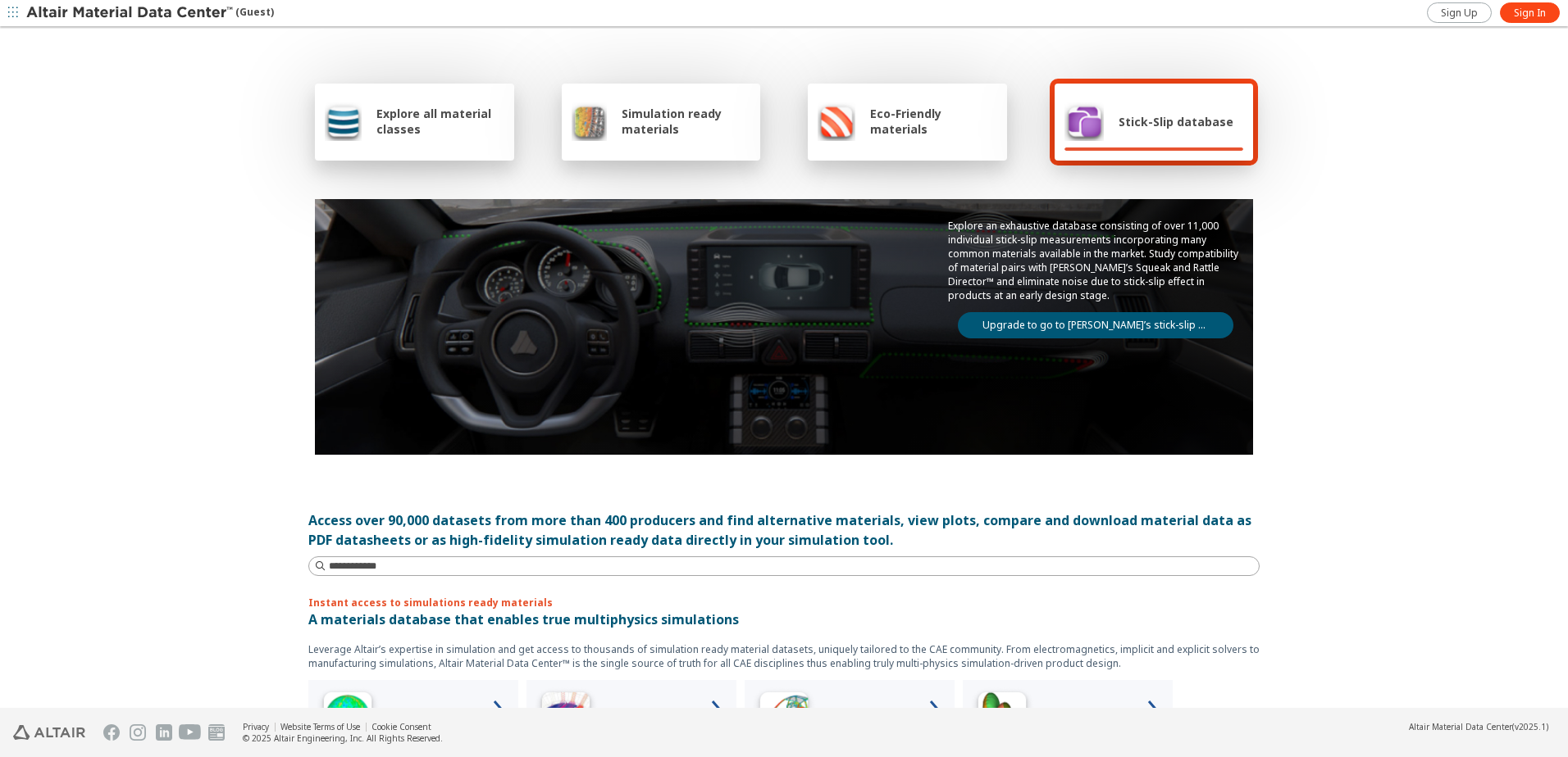
click at [921, 144] on div "Eco-Friendly materials" at bounding box center [907, 122] width 199 height 77
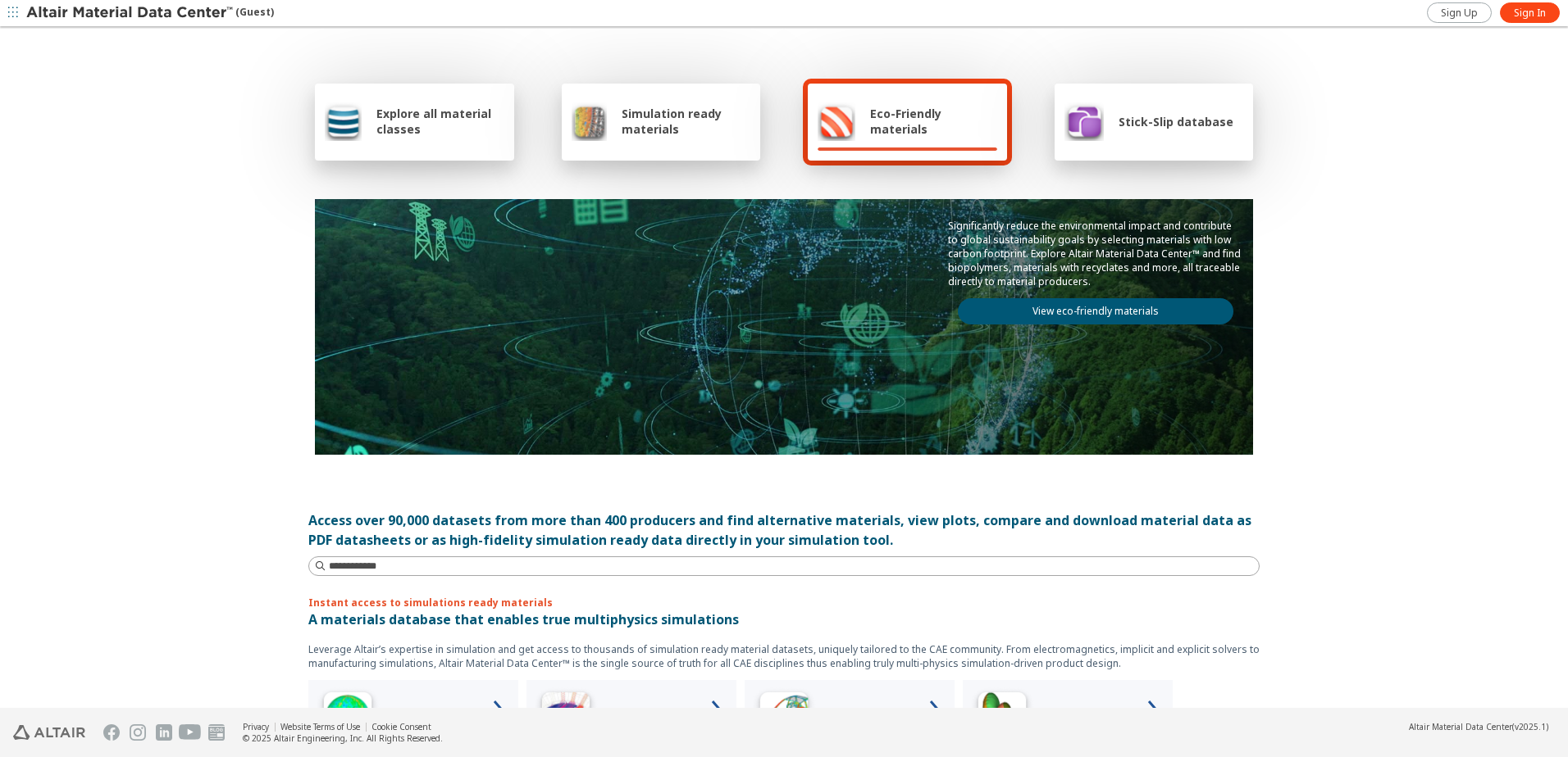
click at [1152, 104] on div "Stick-Slip database" at bounding box center [1149, 121] width 169 height 40
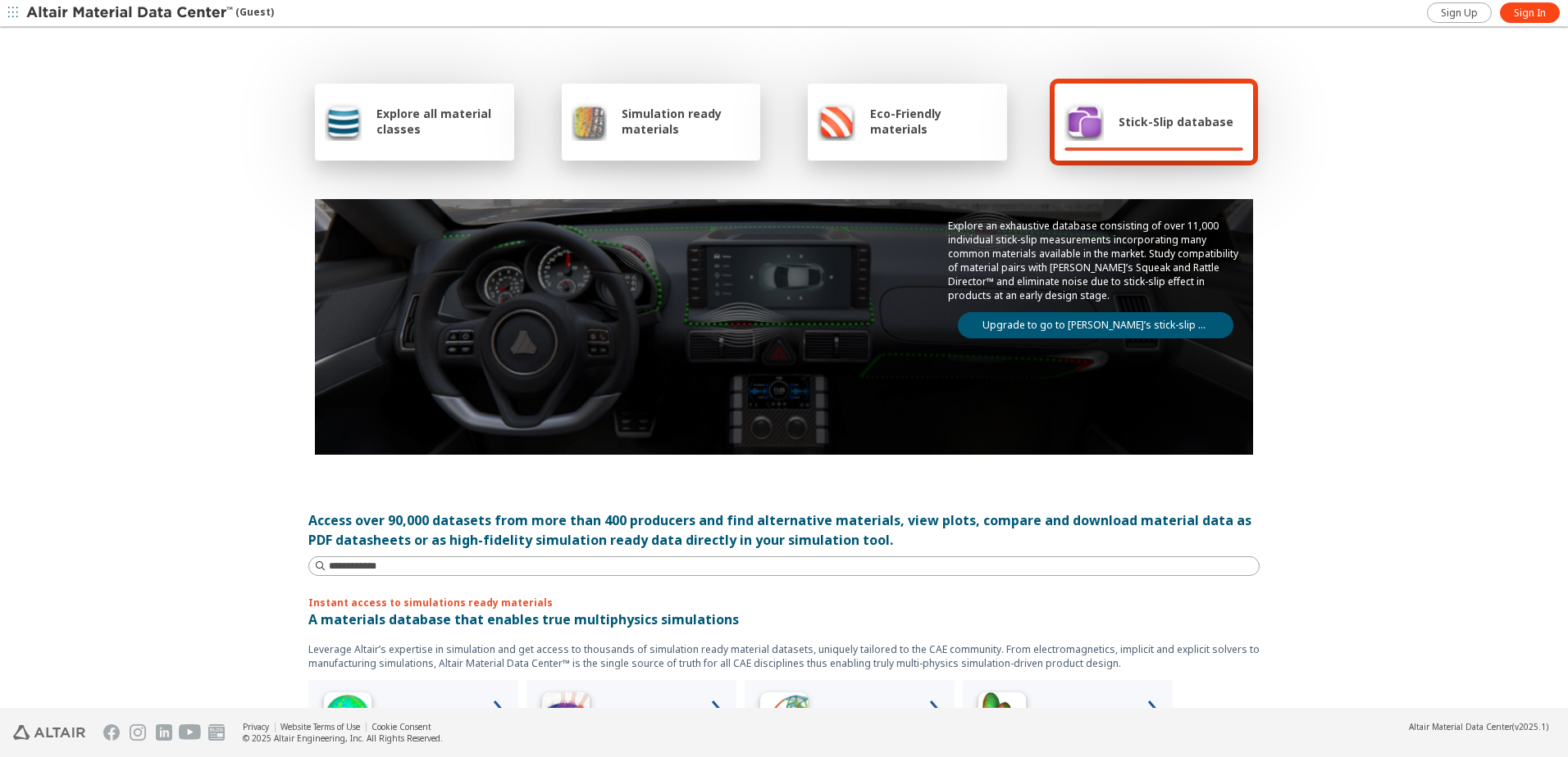
click at [913, 112] on span "Eco-Friendly materials" at bounding box center [932, 120] width 126 height 31
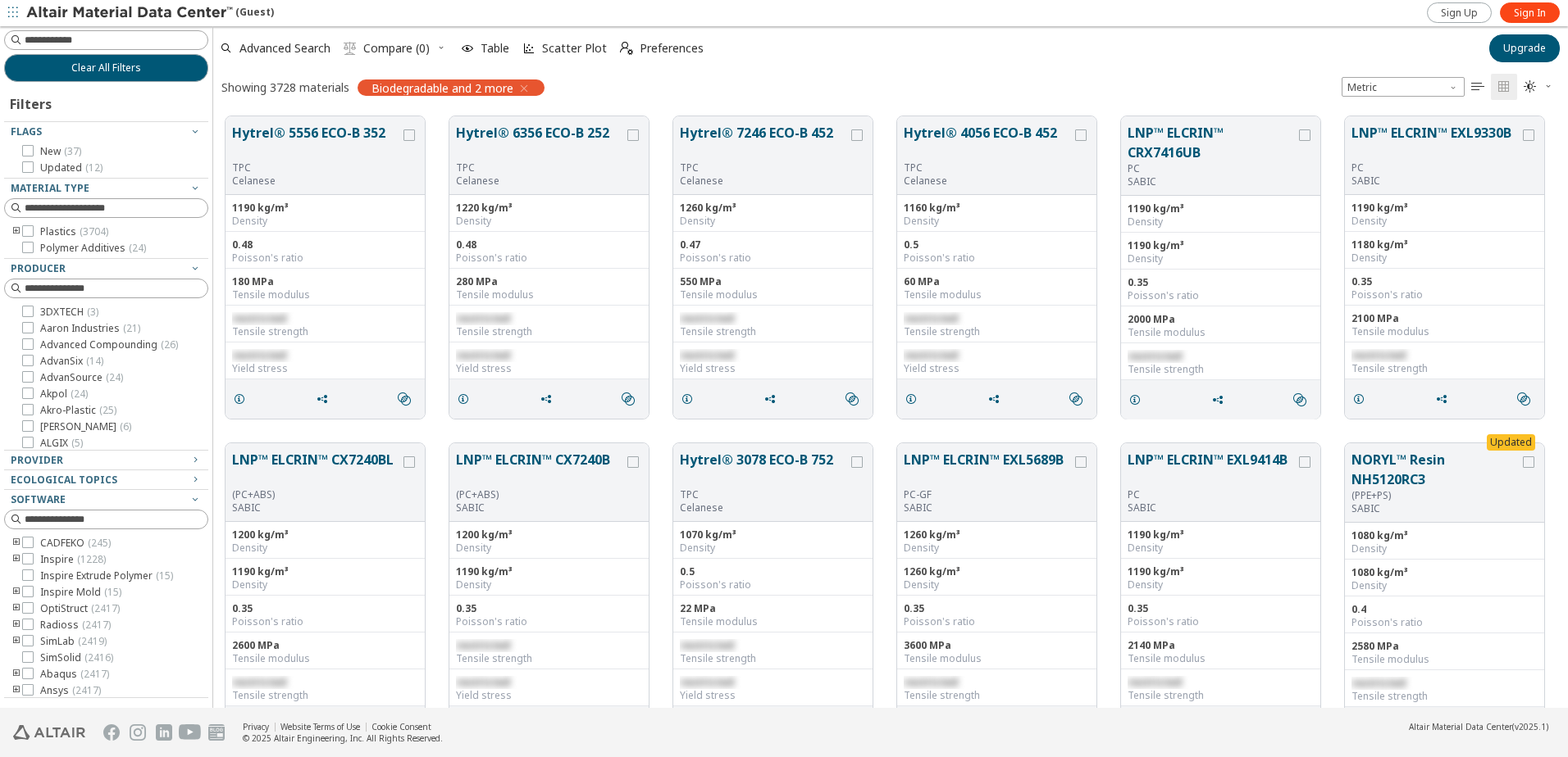
scroll to position [592, 1342]
click at [31, 307] on icon at bounding box center [28, 312] width 12 height 12
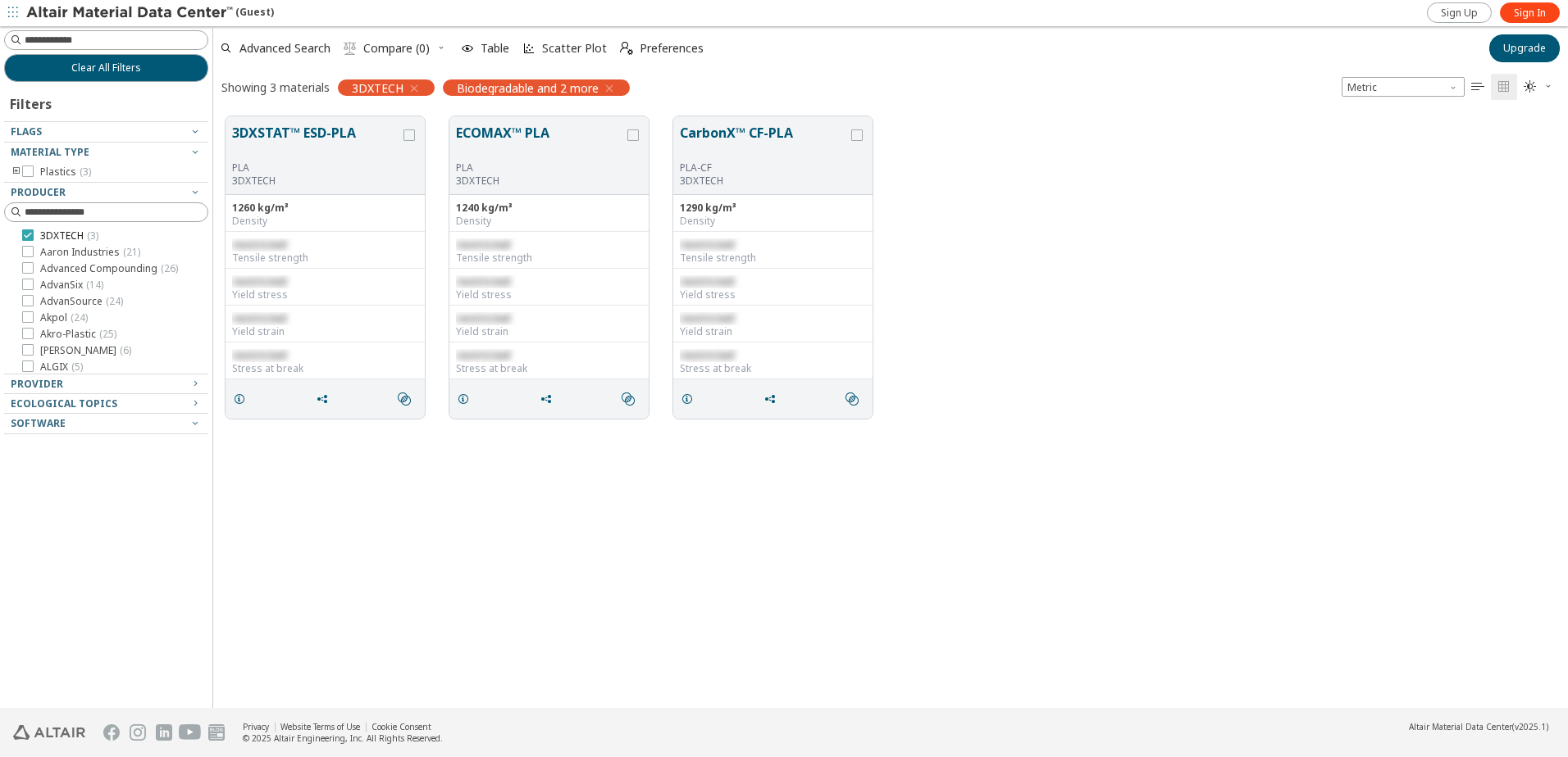
click at [29, 233] on icon at bounding box center [28, 235] width 12 height 12
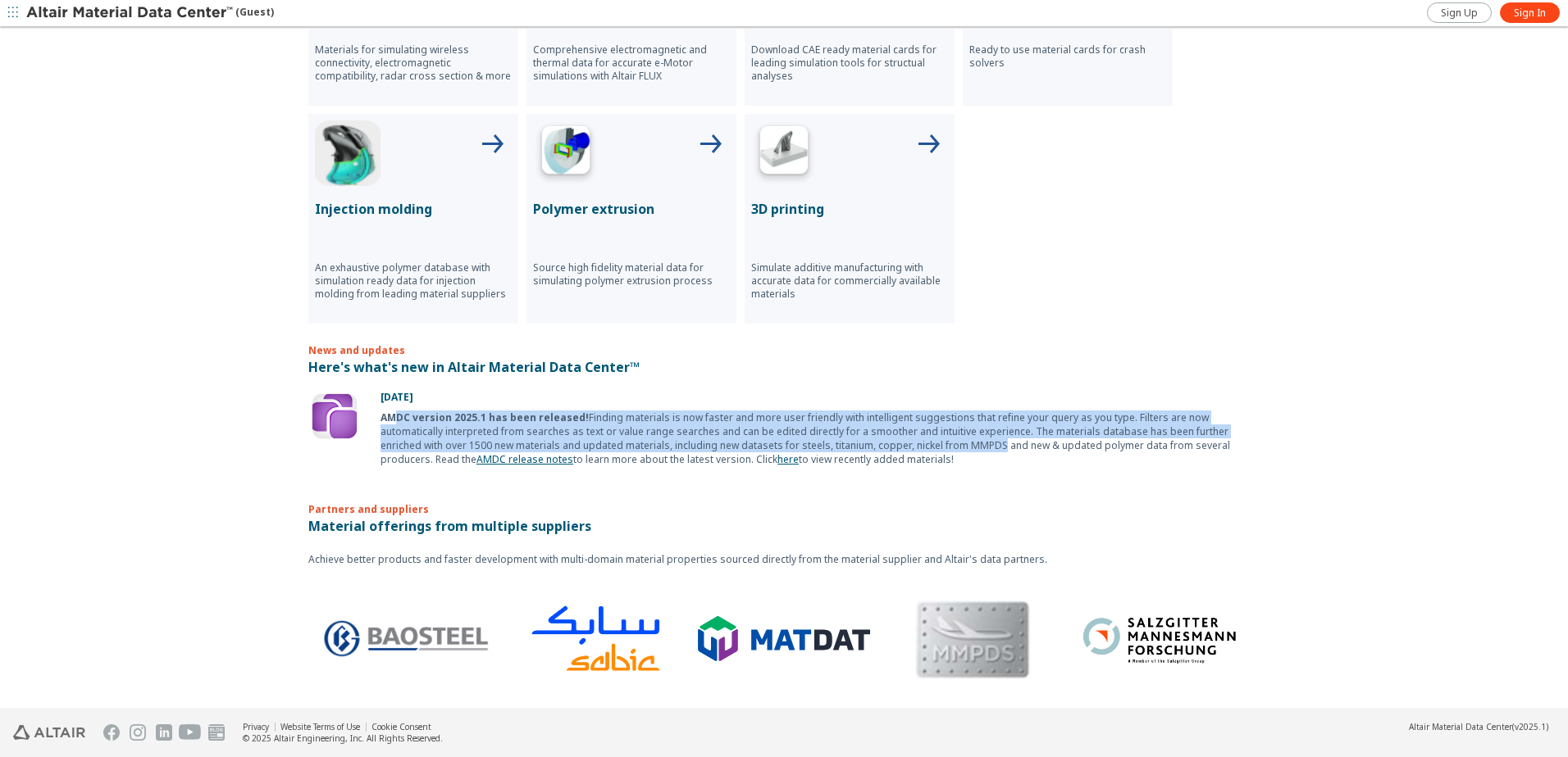
scroll to position [785, 0]
drag, startPoint x: 392, startPoint y: 417, endPoint x: 896, endPoint y: 444, distance: 504.7
click at [896, 444] on div "AMDC version 2025.1 has been released! Finding materials is now faster and more…" at bounding box center [820, 438] width 879 height 56
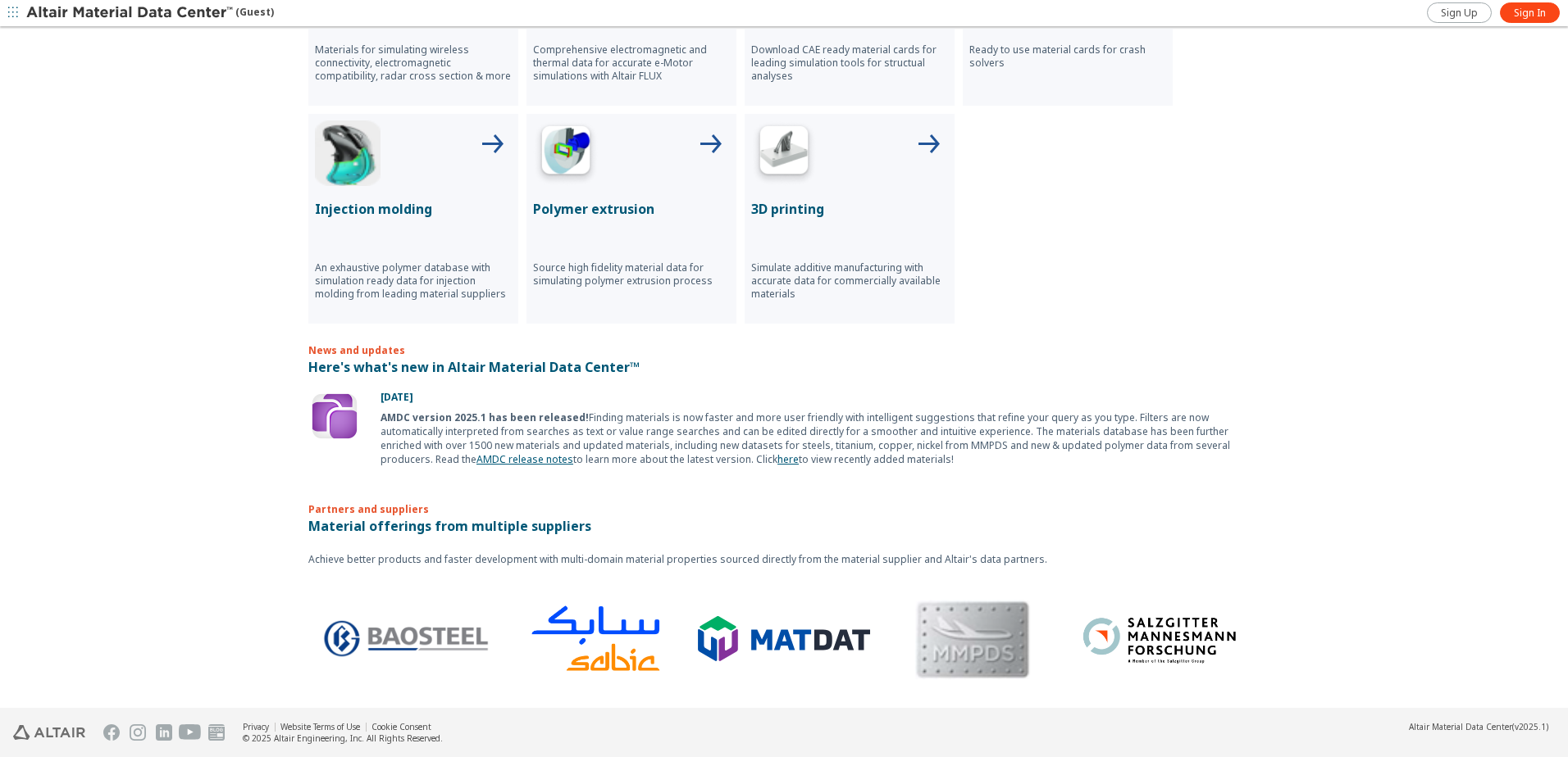
drag, startPoint x: 896, startPoint y: 444, endPoint x: 945, endPoint y: 464, distance: 52.9
click at [945, 464] on div "AMDC version 2025.1 has been released! Finding materials is now faster and more…" at bounding box center [820, 438] width 879 height 56
drag, startPoint x: 909, startPoint y: 459, endPoint x: 480, endPoint y: 406, distance: 432.3
click at [480, 406] on div "August 4, 2025 AMDC version 2025.1 has been released! Finding materials is now …" at bounding box center [815, 428] width 888 height 76
drag, startPoint x: 480, startPoint y: 406, endPoint x: 734, endPoint y: 424, distance: 254.6
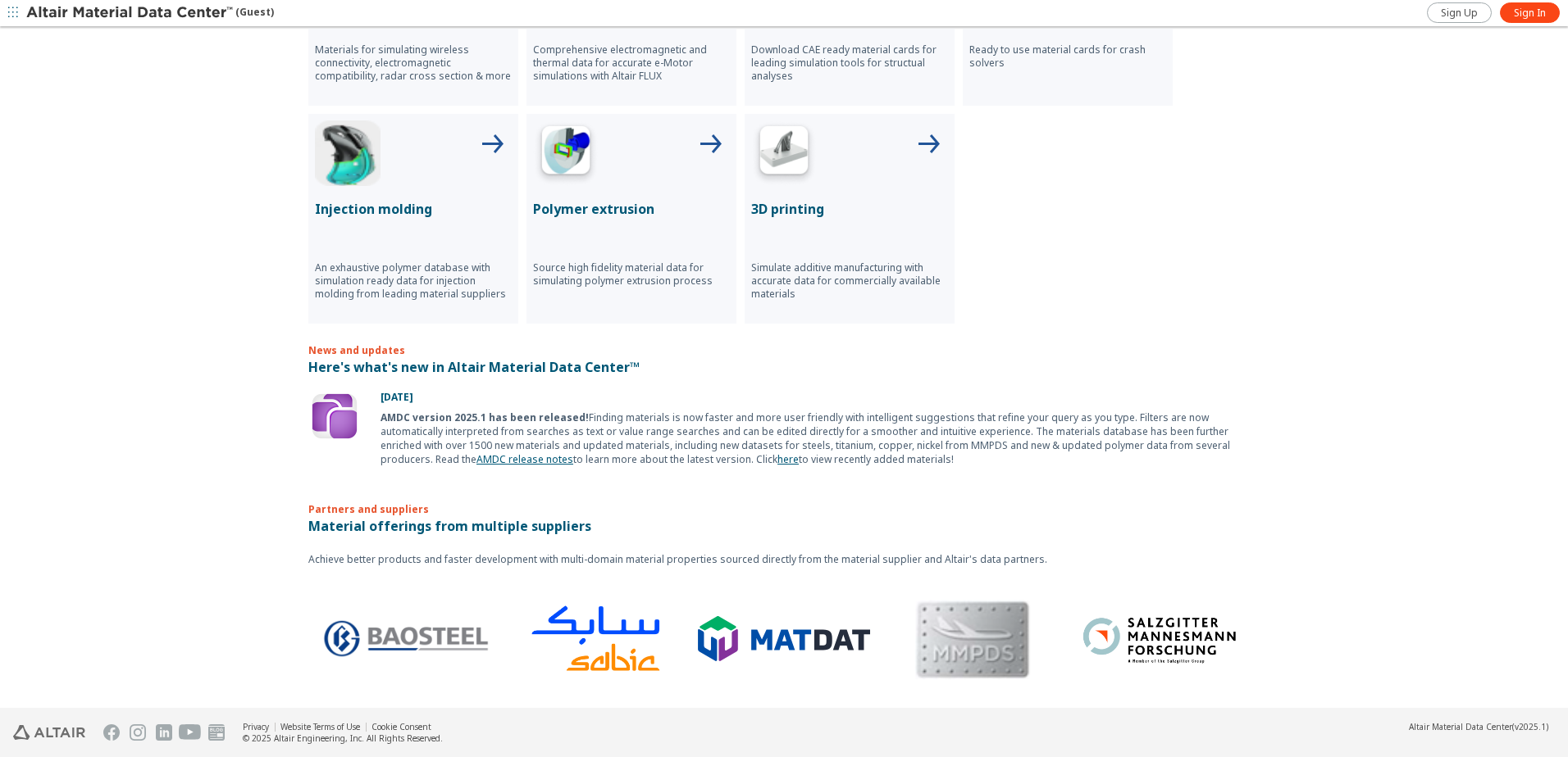
click at [737, 424] on div "AMDC version 2025.1 has been released! Finding materials is now faster and more…" at bounding box center [820, 438] width 879 height 56
drag, startPoint x: 822, startPoint y: 443, endPoint x: 1068, endPoint y: 459, distance: 246.5
click at [1068, 459] on div "AMDC version 2025.1 has been released! Finding materials is now faster and more…" at bounding box center [820, 438] width 879 height 56
drag, startPoint x: 1068, startPoint y: 459, endPoint x: 973, endPoint y: 459, distance: 95.0
click at [973, 459] on div "AMDC version 2025.1 has been released! Finding materials is now faster and more…" at bounding box center [820, 438] width 879 height 56
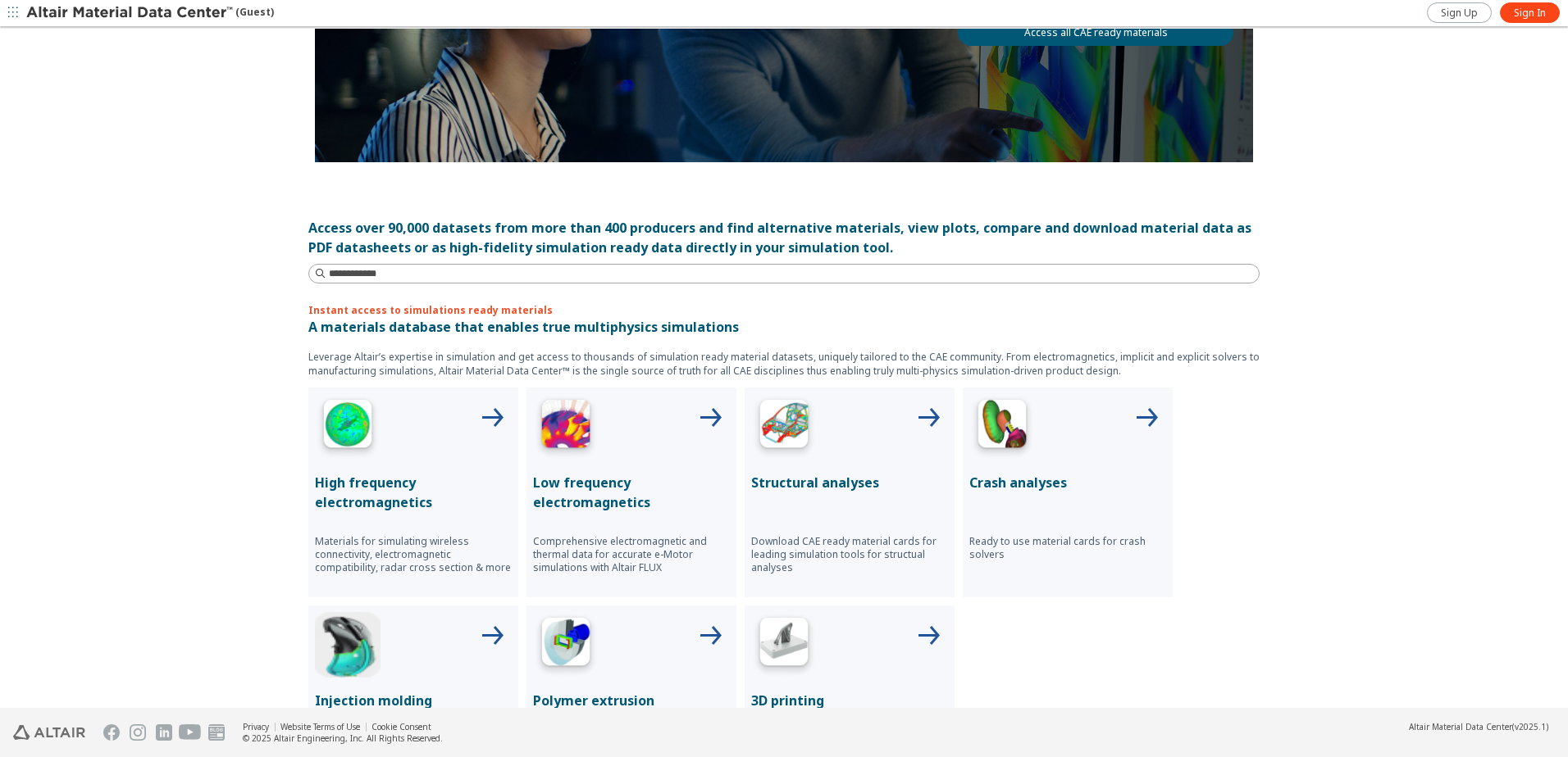
scroll to position [0, 0]
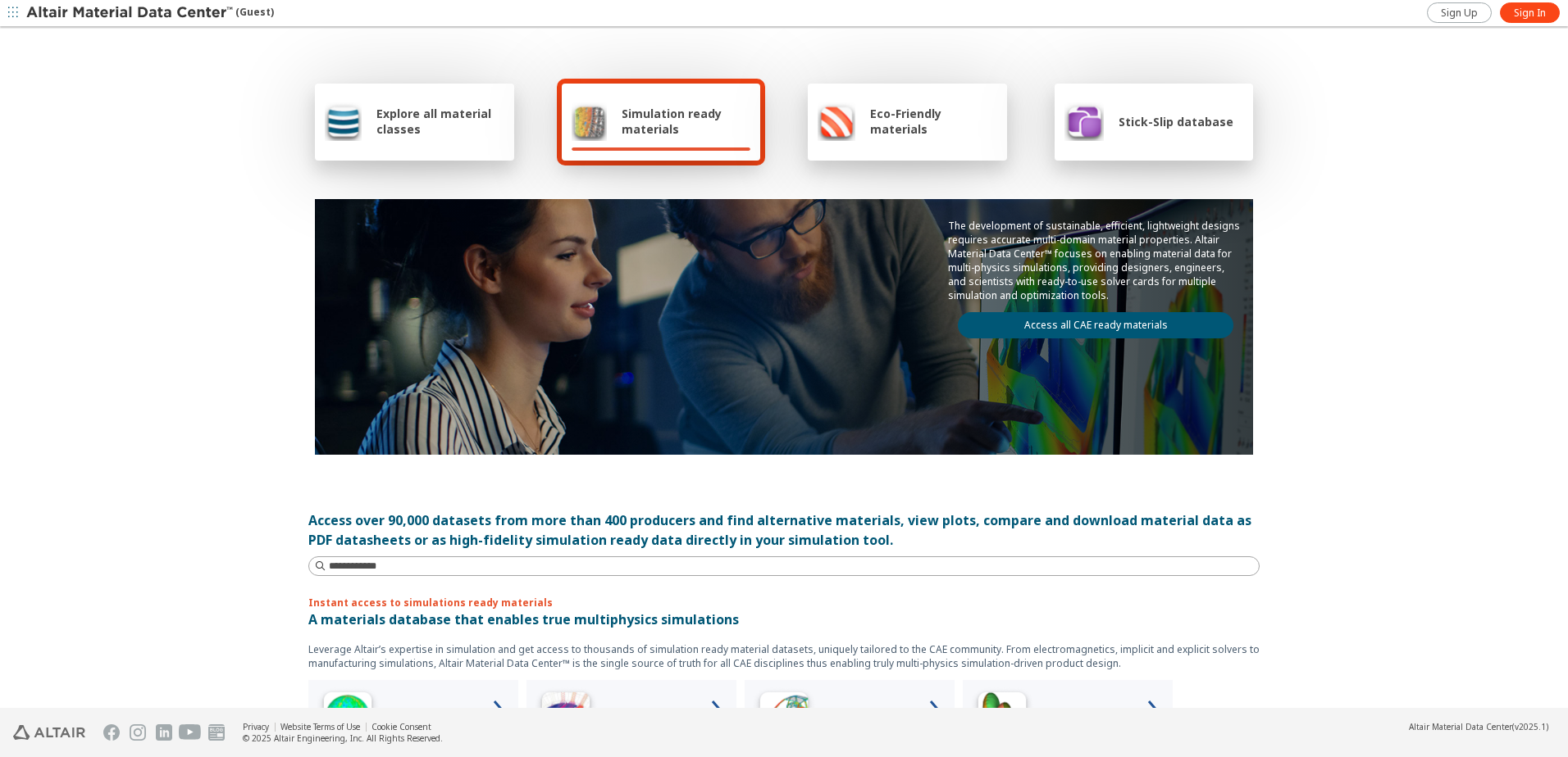
click at [429, 138] on div "Explore all material classes" at bounding box center [414, 121] width 180 height 40
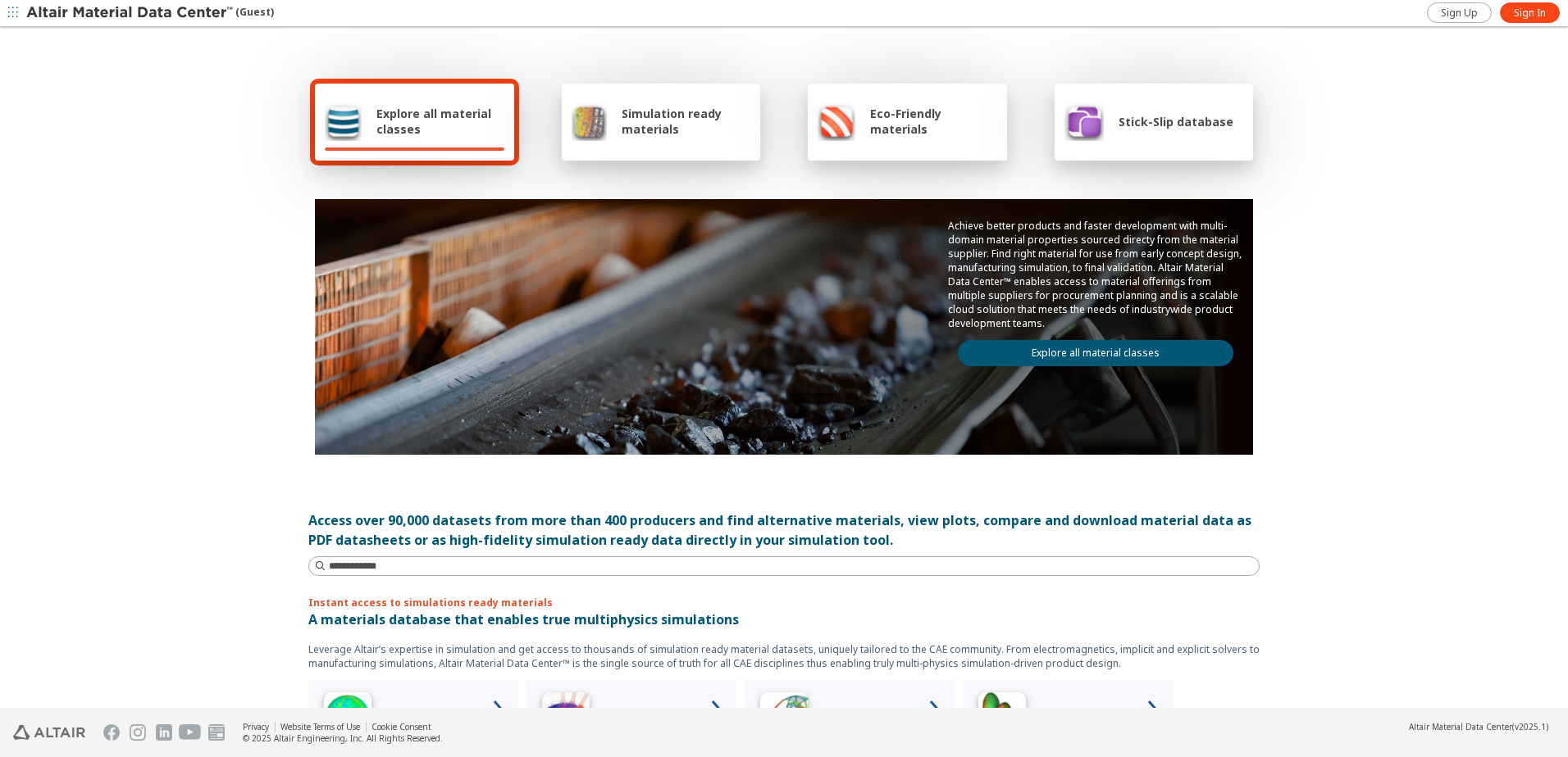
click at [1175, 128] on span "Stick-Slip database" at bounding box center [1176, 122] width 115 height 16
